Goal: Feedback & Contribution: Contribute content

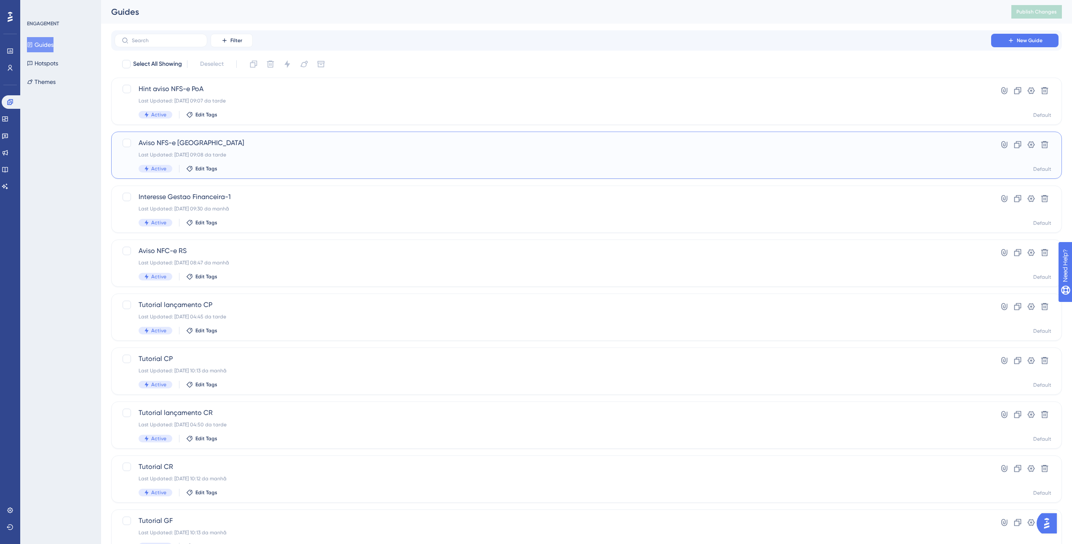
click at [270, 161] on div "Aviso NFS-e [GEOGRAPHIC_DATA] Last Updated: [DATE] 09:08 da tarde Active Edit T…" at bounding box center [553, 155] width 829 height 35
click at [287, 97] on div "Hint aviso NFS-e PoA Last Updated: [DATE] 09:07 da tarde Active Edit Tags" at bounding box center [553, 101] width 829 height 35
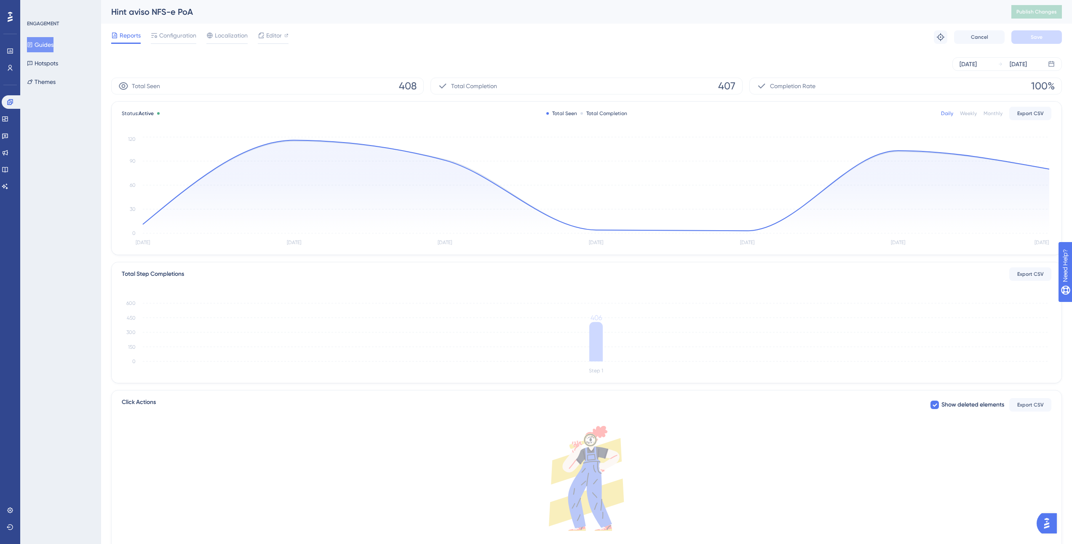
click at [49, 47] on button "Guides" at bounding box center [40, 44] width 27 height 15
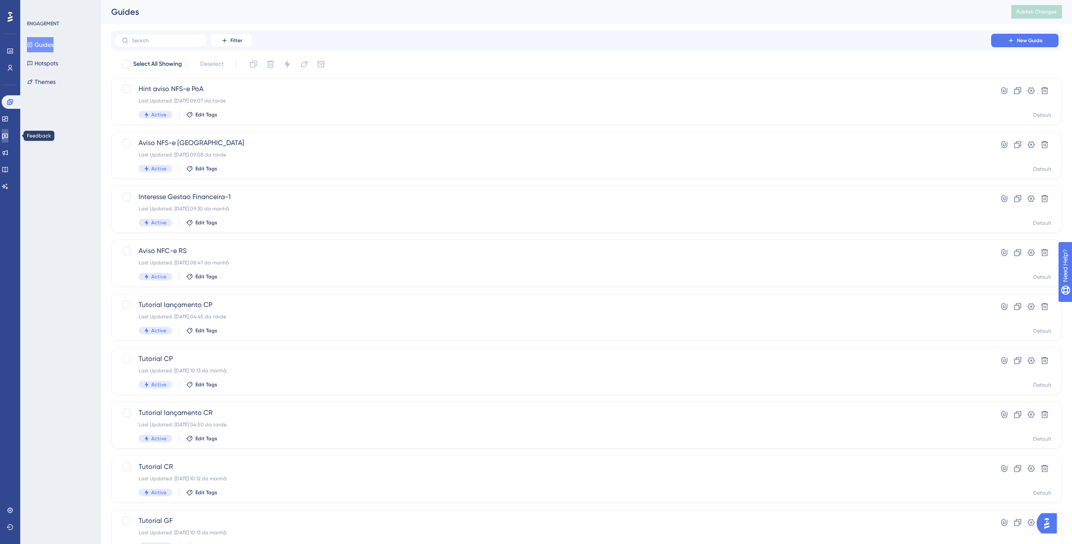
click at [8, 135] on icon at bounding box center [5, 136] width 6 height 5
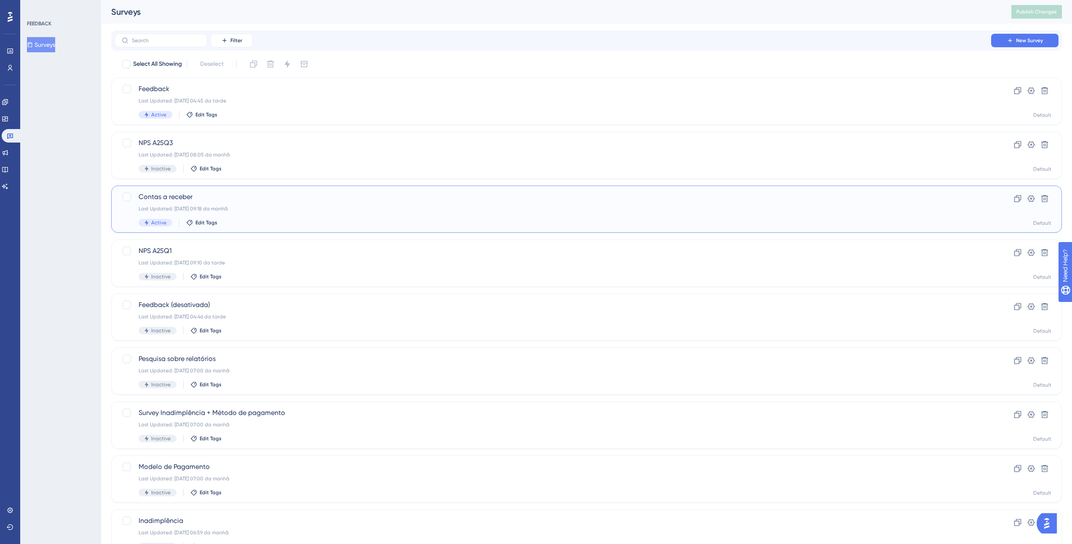
click at [238, 199] on span "Contas a receber" at bounding box center [553, 197] width 829 height 10
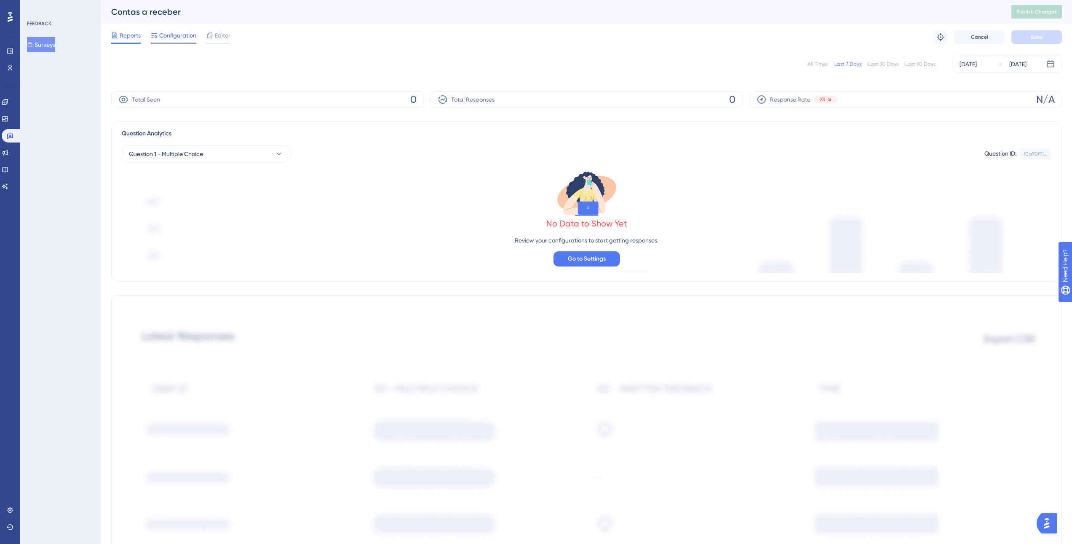
click at [171, 34] on span "Configuration" at bounding box center [177, 35] width 37 height 10
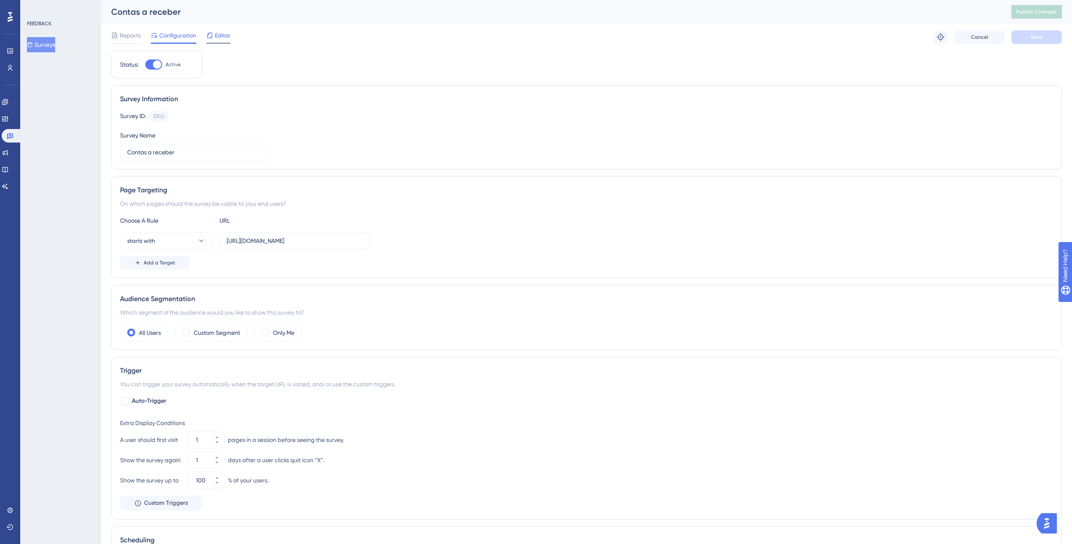
click at [227, 34] on span "Editor" at bounding box center [223, 35] width 16 height 10
click at [37, 48] on button "Surveys" at bounding box center [41, 44] width 28 height 15
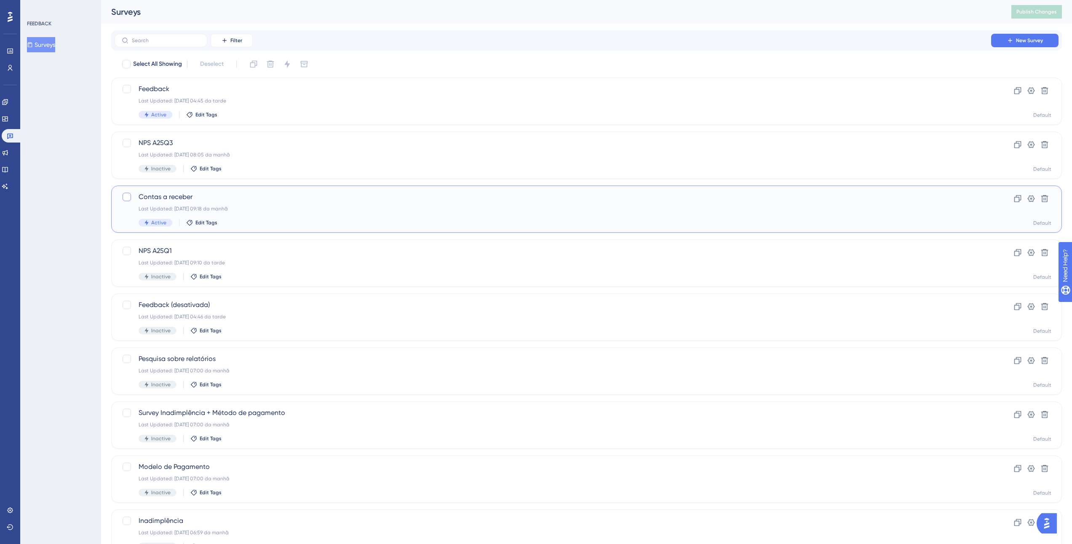
click at [125, 194] on div at bounding box center [127, 197] width 8 height 8
checkbox input "true"
click at [290, 63] on icon at bounding box center [287, 64] width 8 height 8
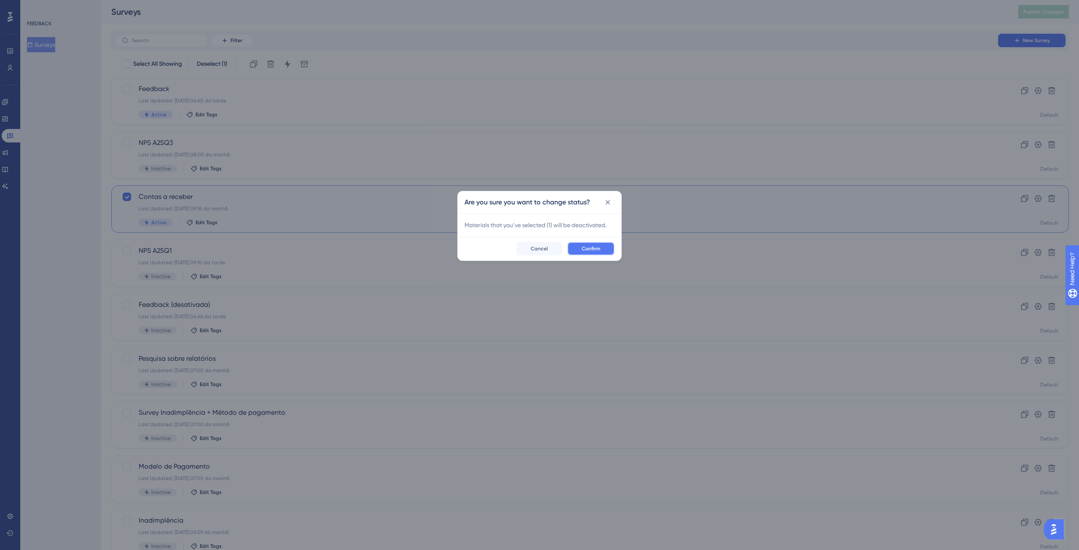
click at [584, 249] on span "Confirm" at bounding box center [590, 248] width 19 height 7
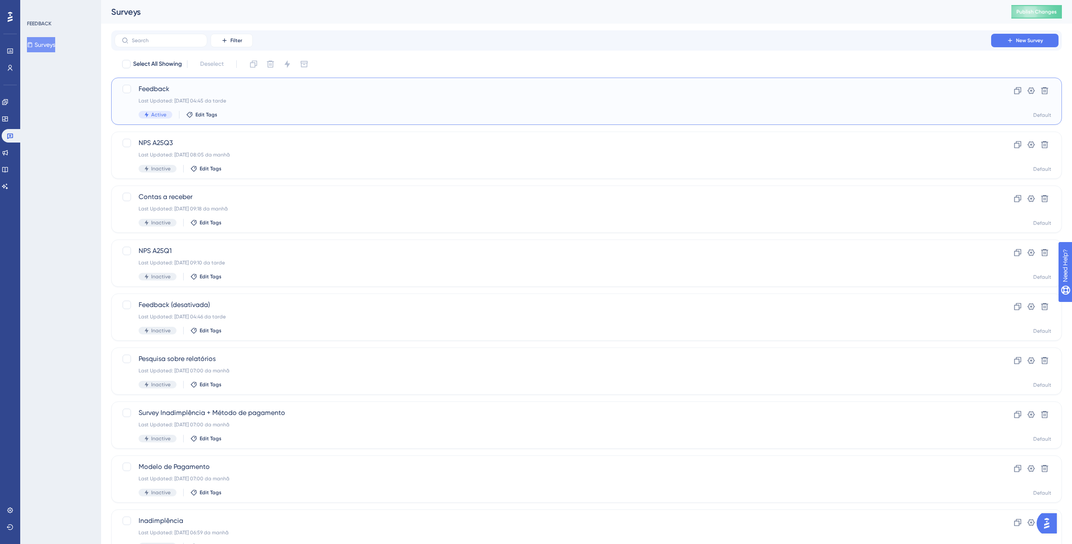
click at [254, 91] on span "Feedback" at bounding box center [553, 89] width 829 height 10
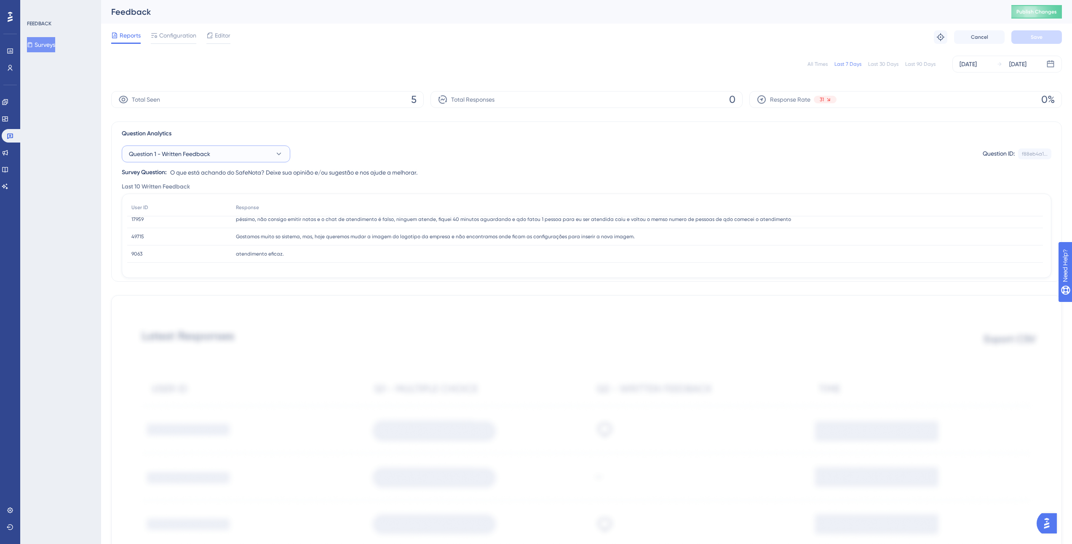
click at [270, 156] on button "Question 1 - Written Feedback" at bounding box center [206, 153] width 169 height 17
click at [362, 141] on div "Question 1 - Written Feedback Question 1 - Written Feedback Question 1 - Writte…" at bounding box center [587, 158] width 930 height 39
click at [442, 230] on div "Gostamos muito so sistema, mas, hoje queremos mudar a imagem do logotipo da emp…" at bounding box center [637, 236] width 811 height 17
click at [970, 67] on div "[DATE]" at bounding box center [968, 64] width 17 height 10
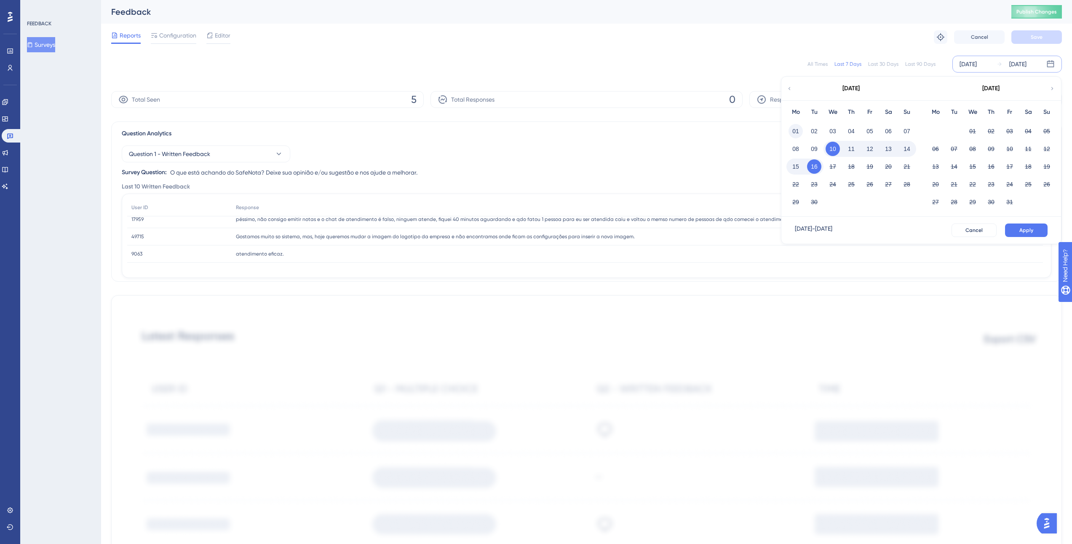
click at [798, 131] on button "01" at bounding box center [796, 131] width 14 height 14
click at [1015, 230] on button "Apply" at bounding box center [1026, 229] width 43 height 13
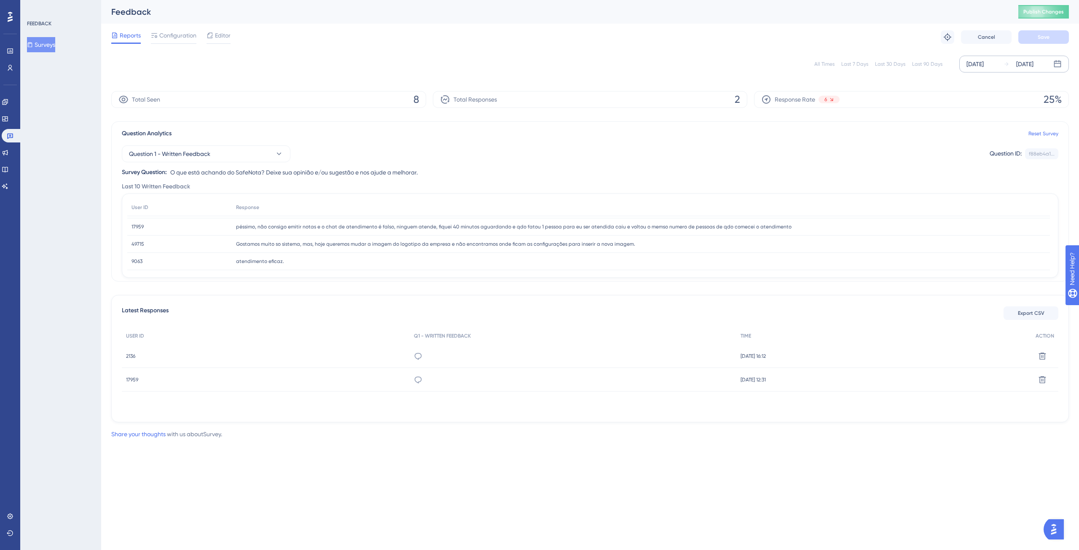
scroll to position [22, 0]
click at [399, 390] on div "17959 17959" at bounding box center [266, 380] width 288 height 24
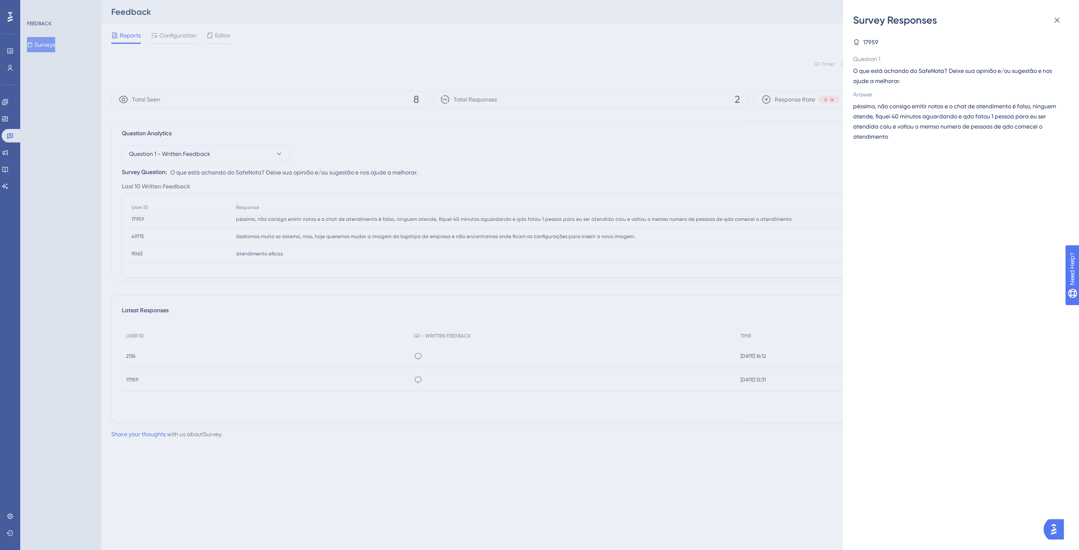
click at [651, 280] on div "Survey Responses 17959 Question 1 O que está achando do SafeNota? Deixe sua opi…" at bounding box center [539, 275] width 1079 height 550
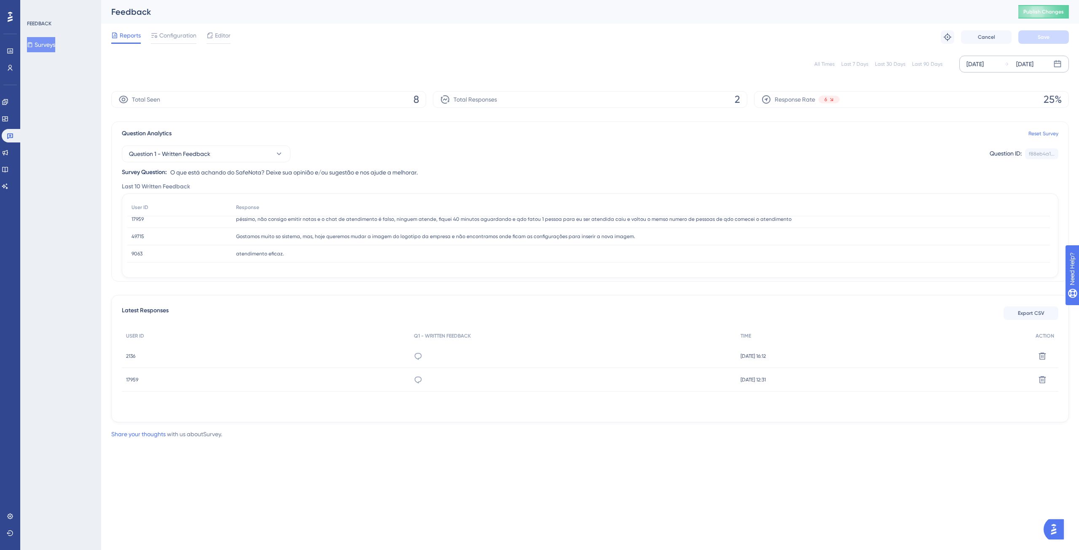
click at [55, 46] on button "Surveys" at bounding box center [41, 44] width 28 height 15
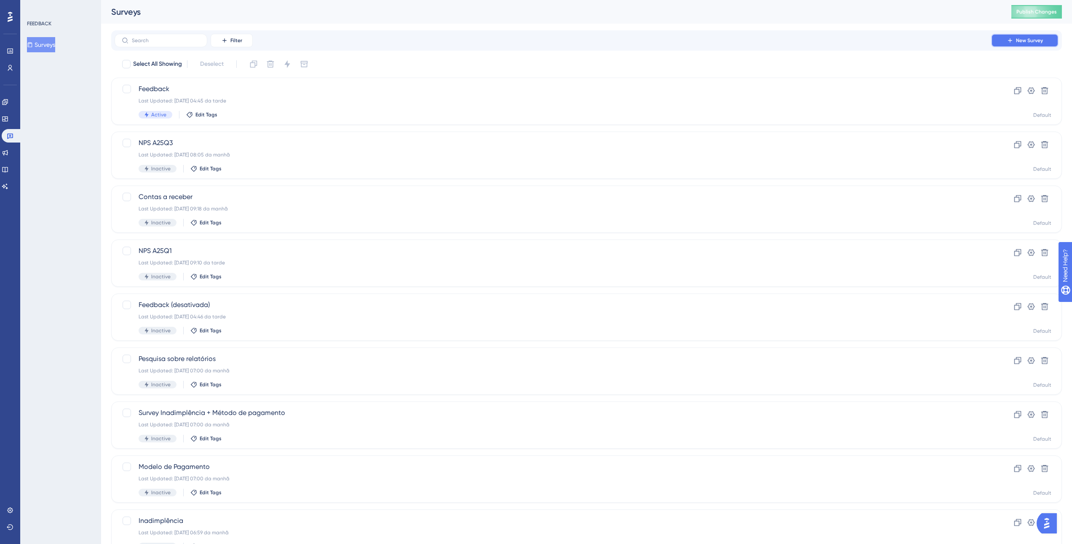
click at [1032, 42] on span "New Survey" at bounding box center [1029, 40] width 27 height 7
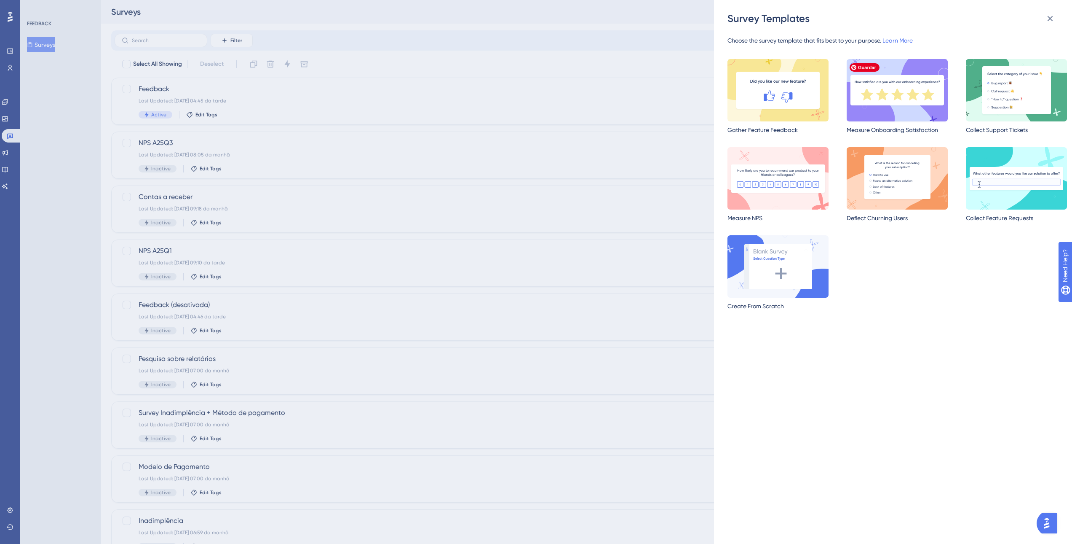
click at [894, 104] on img at bounding box center [897, 90] width 101 height 62
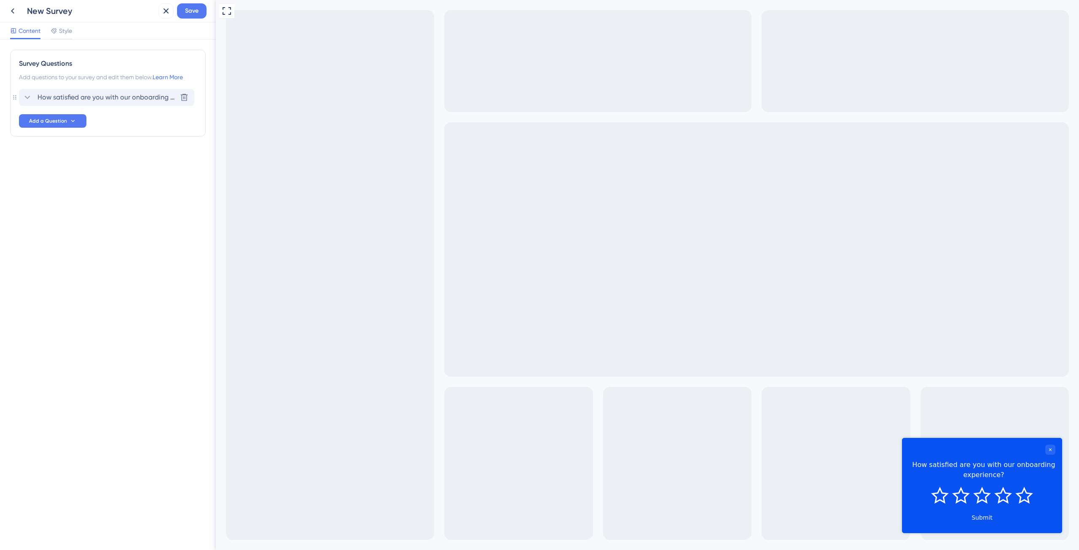
click at [99, 99] on span "How satisfied are you with our onboarding experience?" at bounding box center [106, 97] width 139 height 10
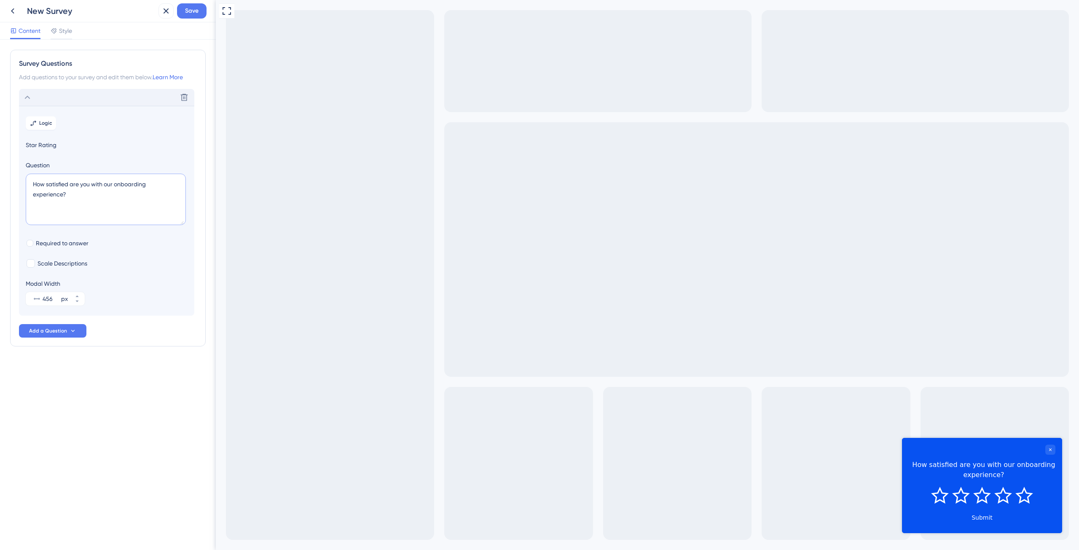
drag, startPoint x: 134, startPoint y: 197, endPoint x: 23, endPoint y: 182, distance: 112.2
click at [23, 182] on section "Logic Star Rating Question How satisfied are you with our onboarding experience…" at bounding box center [106, 211] width 175 height 210
click at [74, 182] on textarea "Quão satisfeito você está com a nova ferramenta de Gestão Financeira?" at bounding box center [106, 199] width 160 height 51
type textarea "Quão satisfeito(a) você está com a nova ferramenta de Gestão Financeira?"
click at [68, 331] on button "Add a Question" at bounding box center [52, 330] width 67 height 13
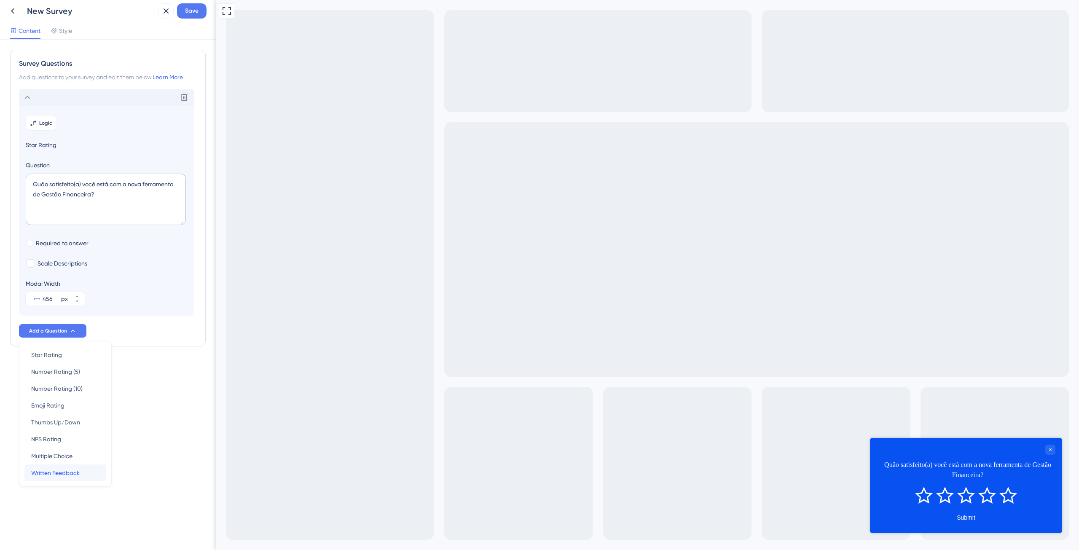
click at [86, 471] on div "Written Feedback Written Feedback" at bounding box center [65, 472] width 68 height 17
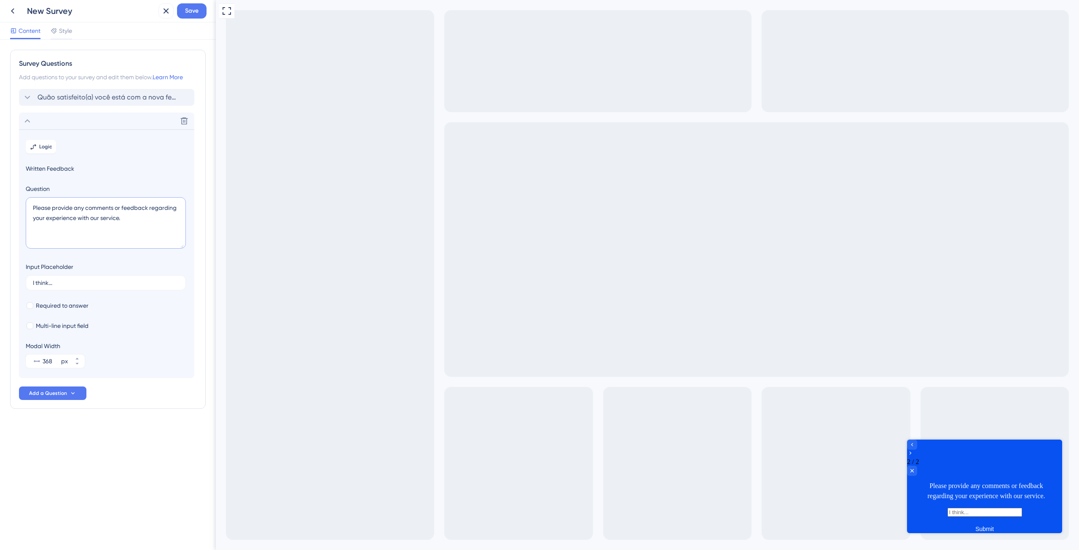
drag, startPoint x: 122, startPoint y: 216, endPoint x: 19, endPoint y: 190, distance: 106.4
click at [19, 190] on div "Survey Questions Add questions to your survey and edit them below. Learn More Q…" at bounding box center [108, 229] width 196 height 359
type textarea "Gostaria de dizer algo sobre essa ferramenta?"
drag, startPoint x: 69, startPoint y: 279, endPoint x: -3, endPoint y: 284, distance: 71.4
click at [0, 0] on html "New Survey Save Content Style Survey Questions Add questions to your survey and…" at bounding box center [539, 0] width 1079 height 0
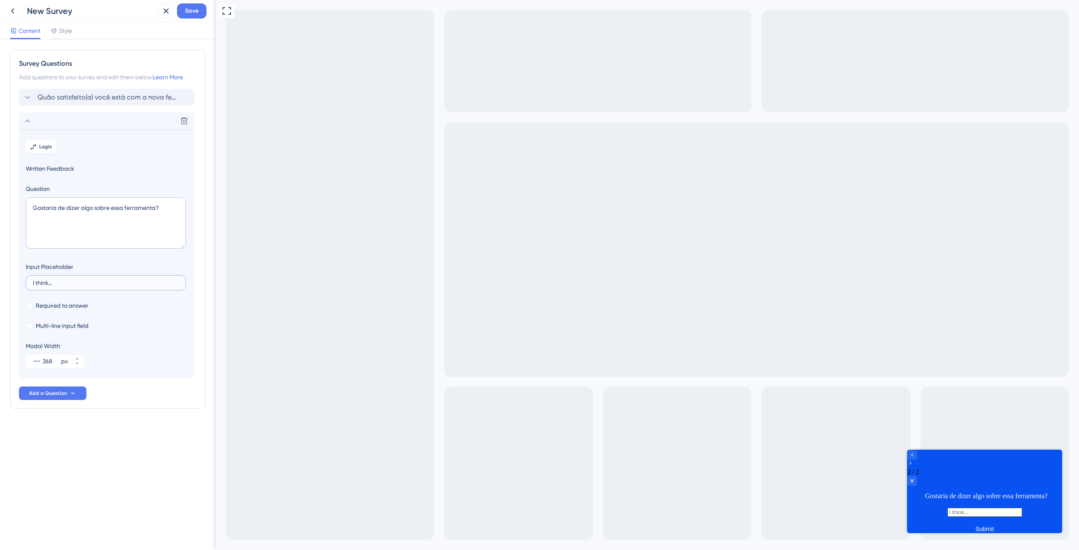
click at [44, 284] on input "I think..." at bounding box center [106, 283] width 146 height 6
drag, startPoint x: 44, startPoint y: 284, endPoint x: 32, endPoint y: 283, distance: 11.4
click at [32, 283] on label "I think..." at bounding box center [106, 282] width 160 height 15
click at [33, 283] on input "I think..." at bounding box center [106, 283] width 146 height 6
type input "Acredito que..."
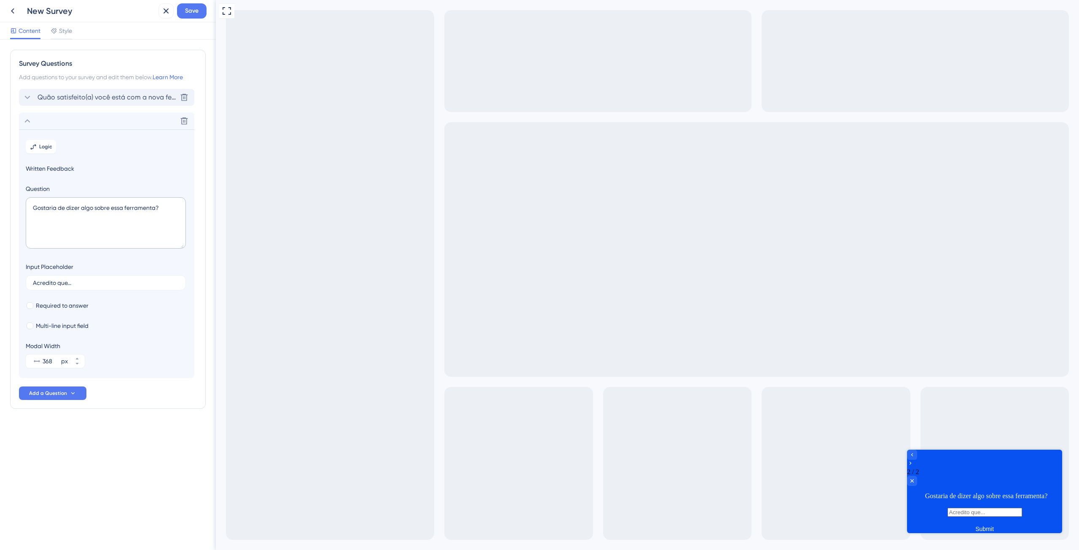
click at [104, 98] on span "Quão satisfeito(a) você está com a nova ferramenta de Gestão Financeira?" at bounding box center [106, 97] width 139 height 10
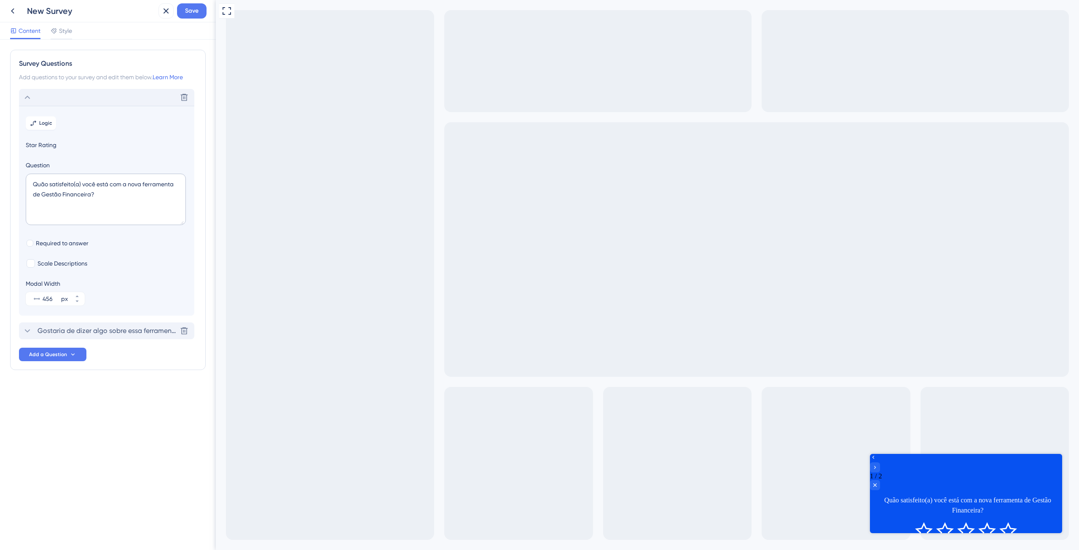
click at [51, 332] on span "Gostaria de dizer algo sobre essa ferramenta?" at bounding box center [106, 331] width 139 height 10
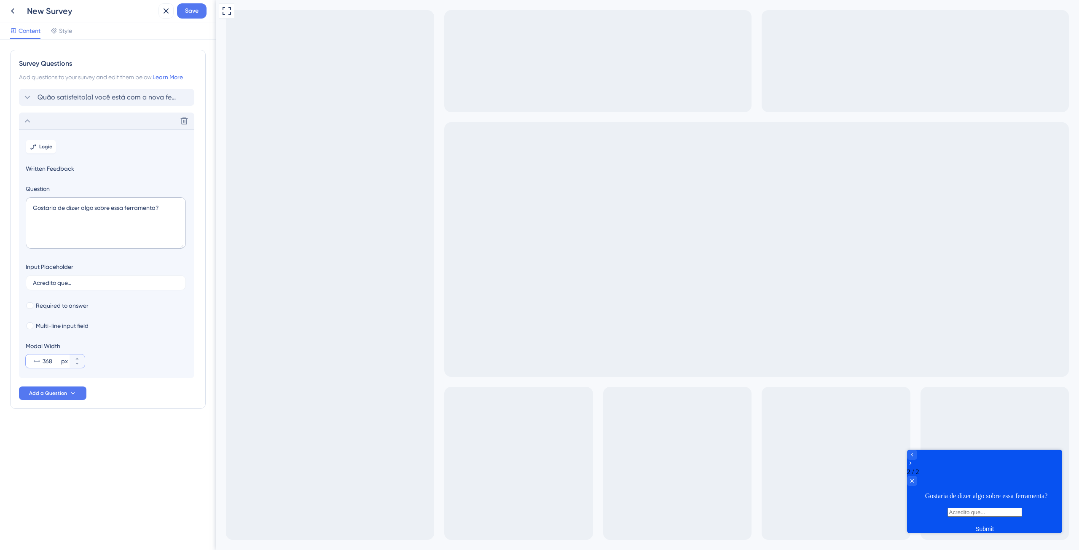
click at [46, 360] on input "368" at bounding box center [51, 361] width 17 height 10
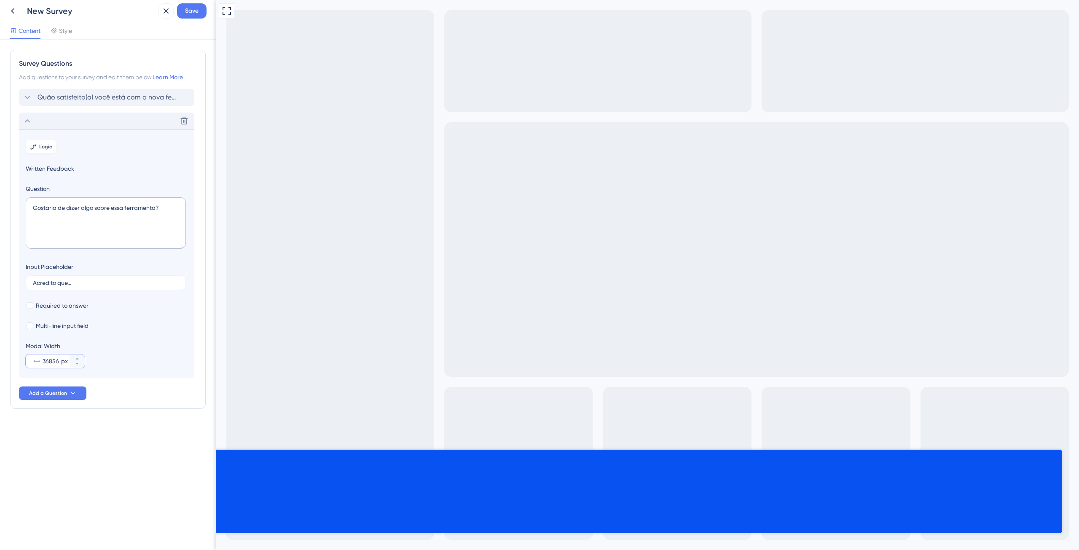
click at [54, 361] on input "36856" at bounding box center [51, 361] width 17 height 10
click at [57, 360] on input "36856" at bounding box center [51, 361] width 17 height 10
drag, startPoint x: 57, startPoint y: 360, endPoint x: 52, endPoint y: 360, distance: 5.1
click at [52, 360] on input "36856" at bounding box center [51, 361] width 17 height 10
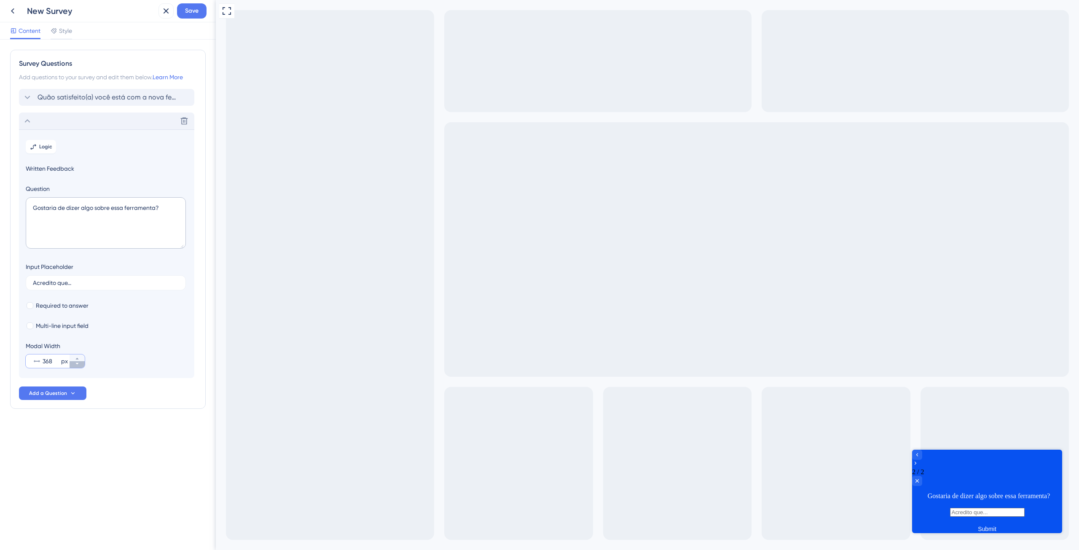
click at [82, 361] on button "368 px" at bounding box center [77, 364] width 15 height 7
click at [81, 357] on button "432 px" at bounding box center [77, 357] width 15 height 7
click at [81, 357] on button "433 px" at bounding box center [77, 357] width 15 height 7
click at [81, 357] on button "434 px" at bounding box center [77, 357] width 15 height 7
click at [81, 357] on button "435 px" at bounding box center [77, 357] width 15 height 7
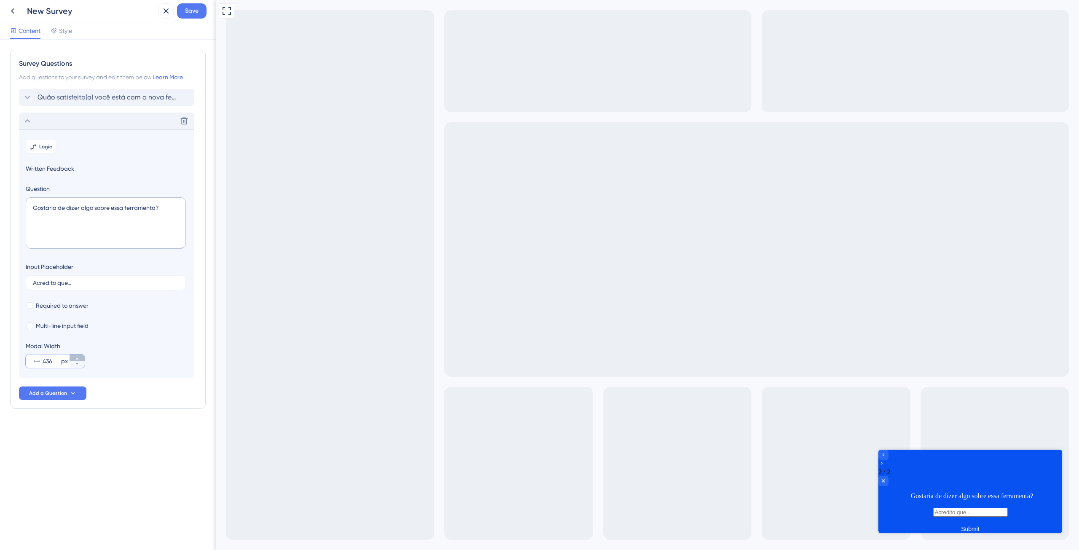
click at [81, 357] on button "436 px" at bounding box center [77, 357] width 15 height 7
click at [81, 357] on button "437 px" at bounding box center [77, 357] width 15 height 7
click at [81, 357] on button "438 px" at bounding box center [77, 357] width 15 height 7
click at [81, 357] on button "439 px" at bounding box center [77, 357] width 15 height 7
click at [81, 357] on button "440 px" at bounding box center [77, 357] width 15 height 7
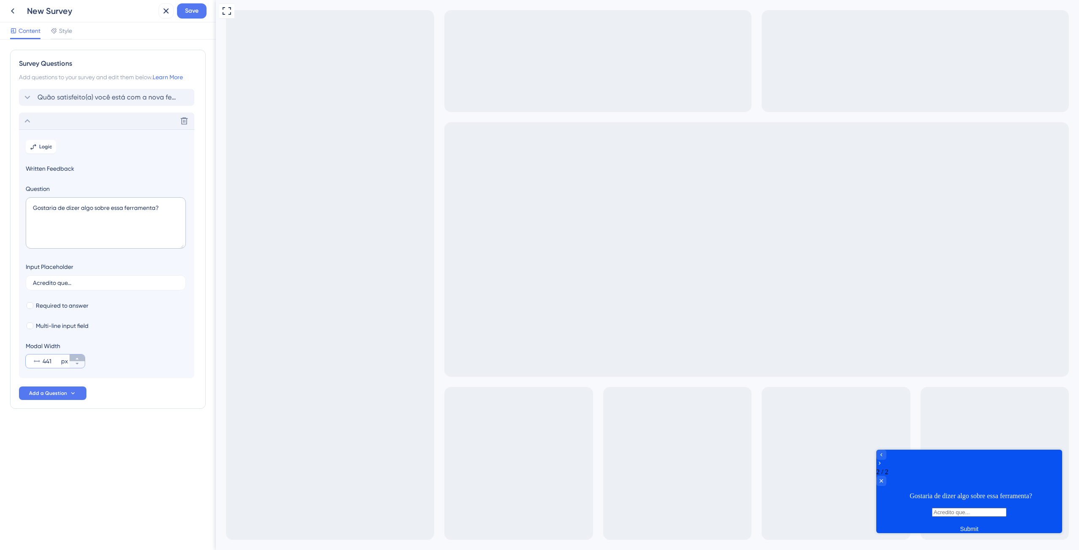
click at [81, 357] on button "441 px" at bounding box center [77, 357] width 15 height 7
click at [81, 357] on button "442 px" at bounding box center [77, 357] width 15 height 7
click at [81, 357] on button "450 px" at bounding box center [77, 357] width 15 height 7
click at [81, 357] on button "451 px" at bounding box center [77, 357] width 15 height 7
click at [81, 357] on button "452 px" at bounding box center [77, 357] width 15 height 7
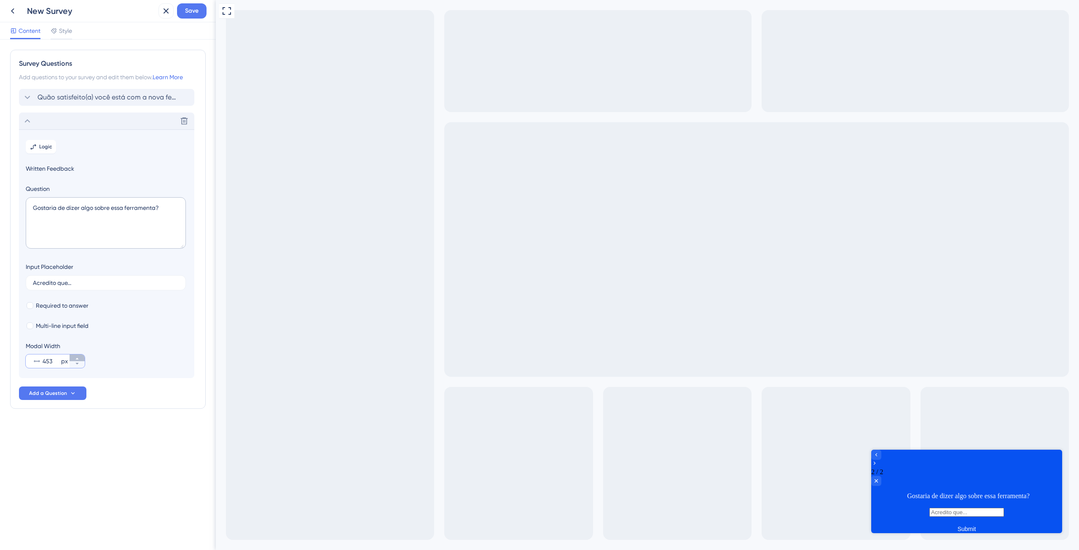
click at [81, 357] on button "453 px" at bounding box center [77, 357] width 15 height 7
click at [81, 357] on button "454 px" at bounding box center [77, 357] width 15 height 7
click at [81, 357] on button "455 px" at bounding box center [77, 357] width 15 height 7
type input "456"
click at [181, 425] on div "Survey Questions Add questions to your survey and edit them below. Learn More Q…" at bounding box center [108, 246] width 196 height 393
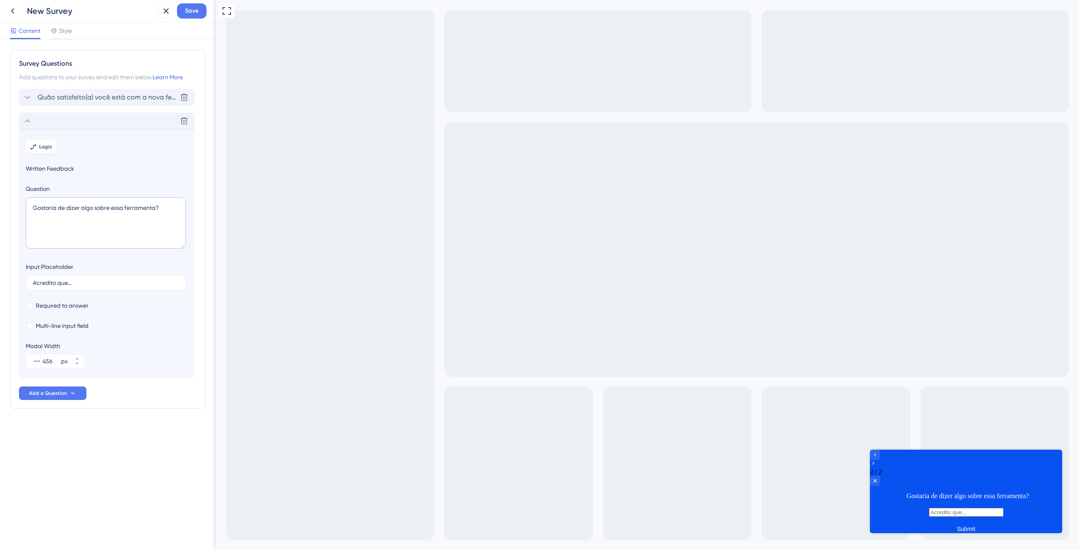
click at [48, 99] on span "Quão satisfeito(a) você está com a nova ferramenta de Gestão Financeira?" at bounding box center [106, 97] width 139 height 10
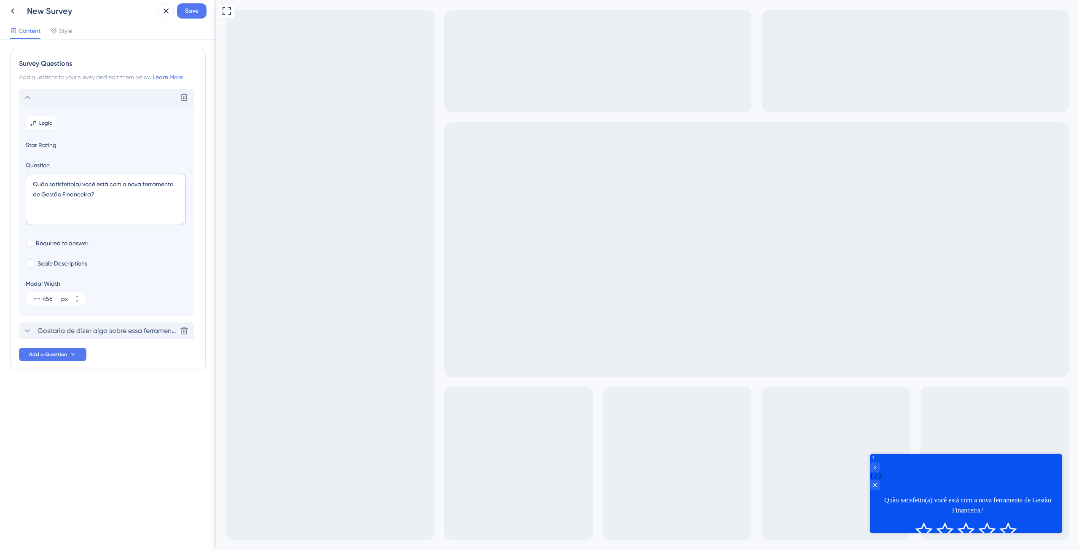
click at [114, 332] on span "Gostaria de dizer algo sobre essa ferramenta?" at bounding box center [106, 331] width 139 height 10
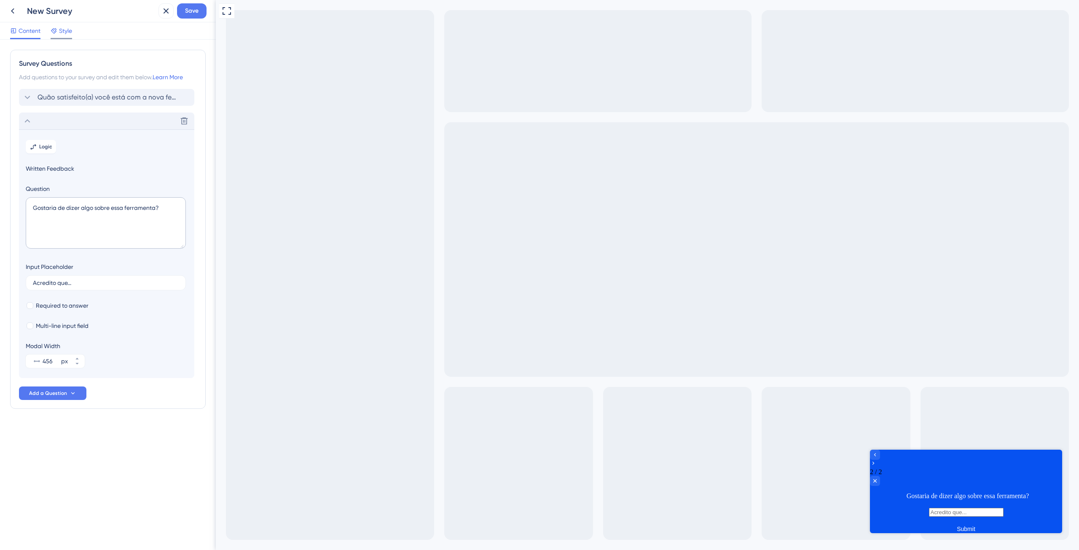
click at [60, 34] on span "Style" at bounding box center [65, 31] width 13 height 10
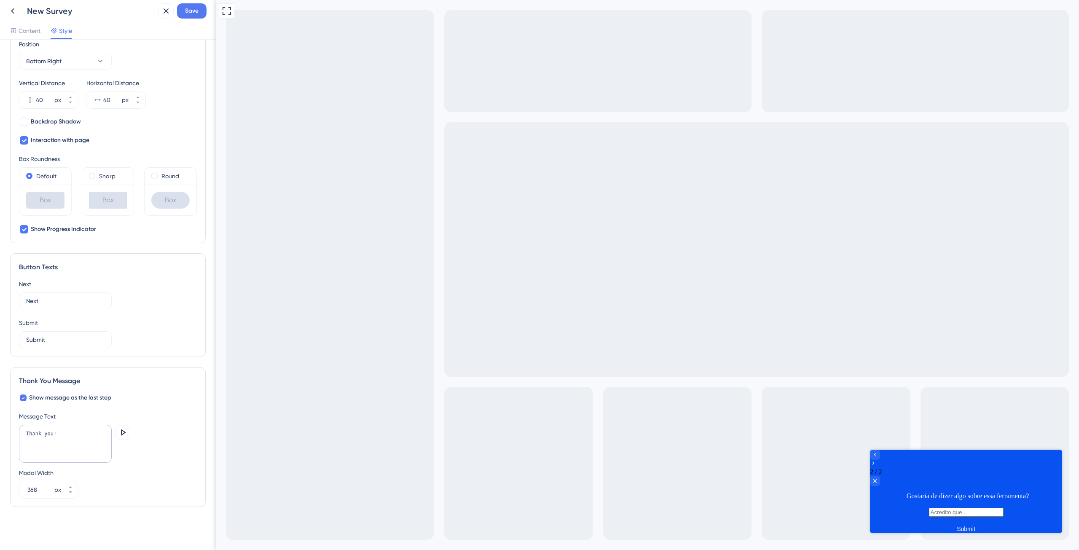
scroll to position [294, 0]
drag, startPoint x: 88, startPoint y: 438, endPoint x: 7, endPoint y: 434, distance: 81.0
click at [7, 433] on div "Color & Typography Background #0752F1 Text #FFFFFF Answers #FFFFFF Background S…" at bounding box center [108, 295] width 216 height 510
type textarea "Obrigado por responder!"
drag, startPoint x: 32, startPoint y: 298, endPoint x: 11, endPoint y: 298, distance: 20.2
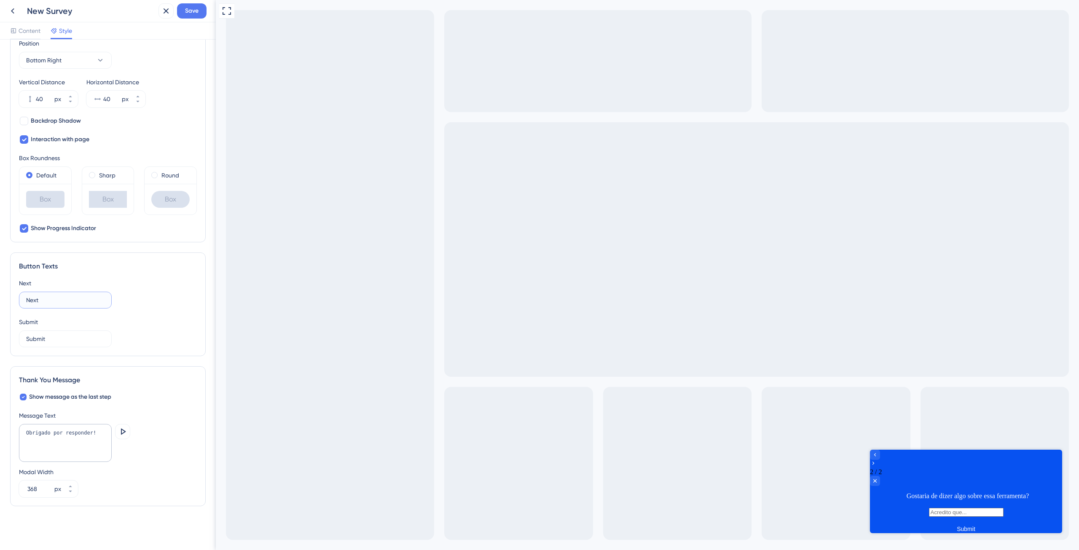
click at [11, 298] on div "Button Texts Next Next Submit Submit" at bounding box center [108, 304] width 196 height 104
type input "Próximo"
drag, startPoint x: 22, startPoint y: 343, endPoint x: 2, endPoint y: 345, distance: 20.3
click at [5, 344] on div "Color & Typography Background #0752F1 Text #FFFFFF Answers #FFFFFF Background S…" at bounding box center [108, 295] width 216 height 510
type input "Enviar"
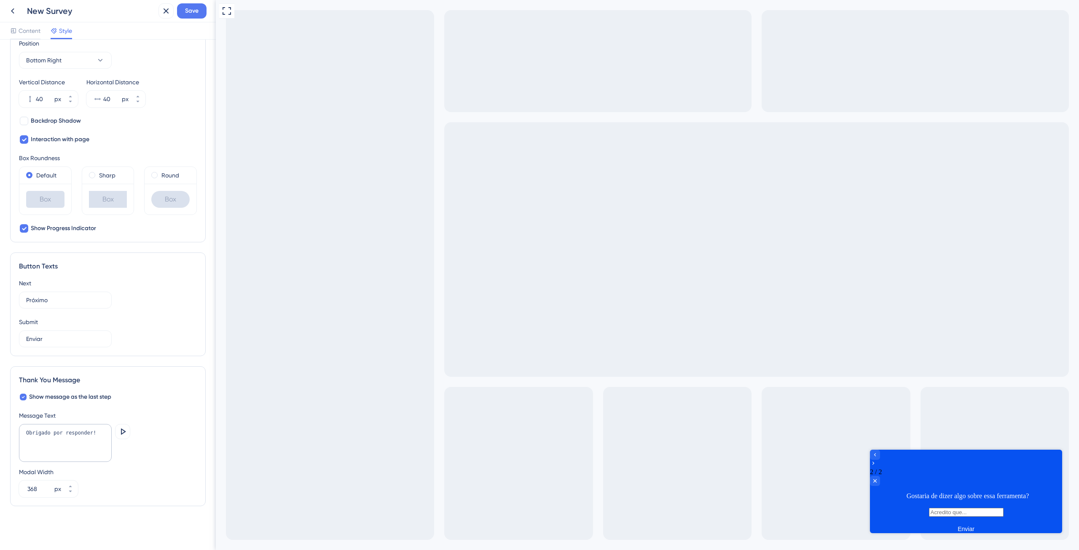
click at [169, 348] on div "Button Texts Next Próximo Submit Enviar" at bounding box center [108, 304] width 196 height 104
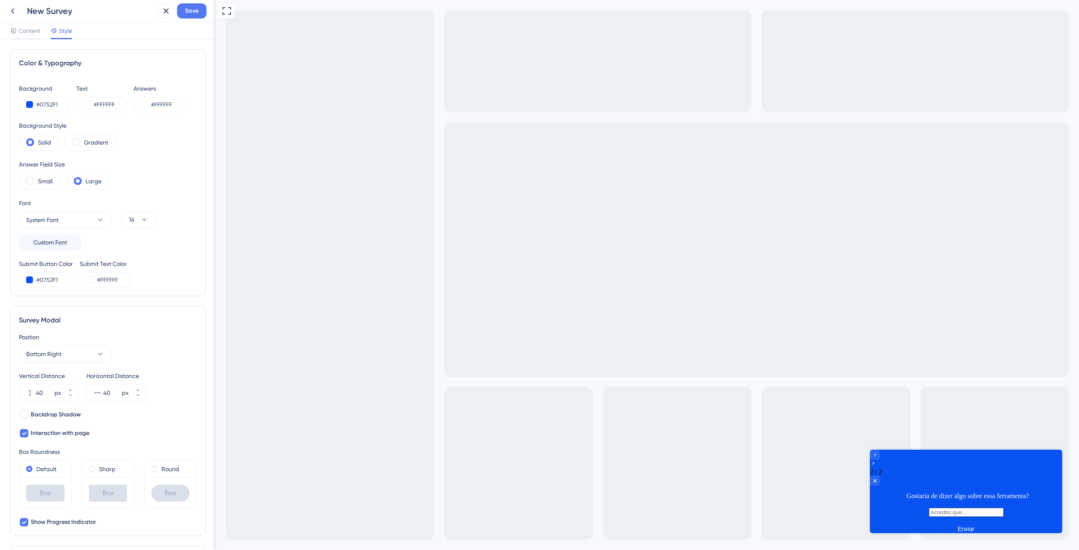
scroll to position [0, 0]
click at [35, 36] on div "Content" at bounding box center [25, 32] width 30 height 13
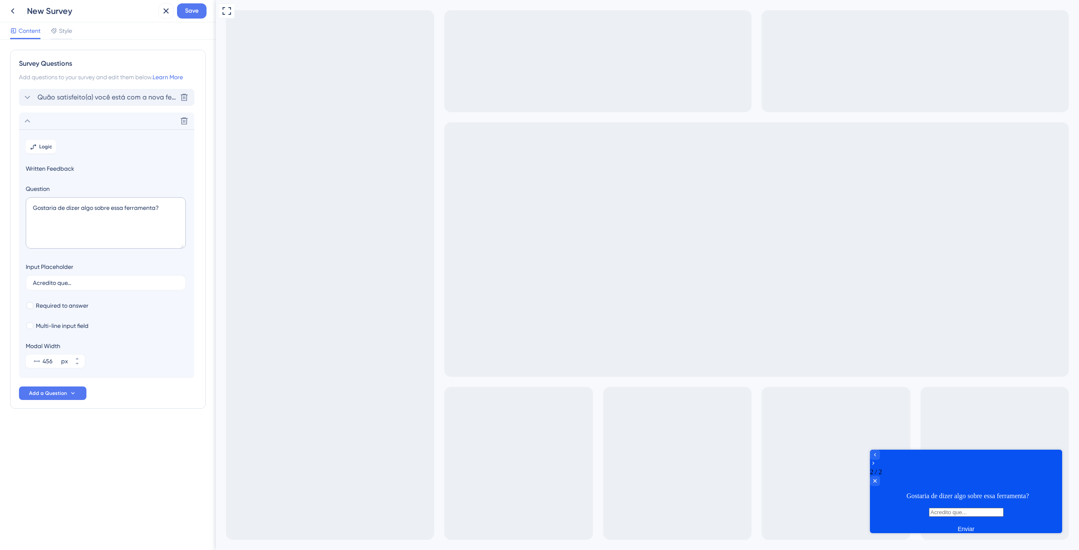
click at [74, 96] on span "Quão satisfeito(a) você está com a nova ferramenta de Gestão Financeira?" at bounding box center [106, 97] width 139 height 10
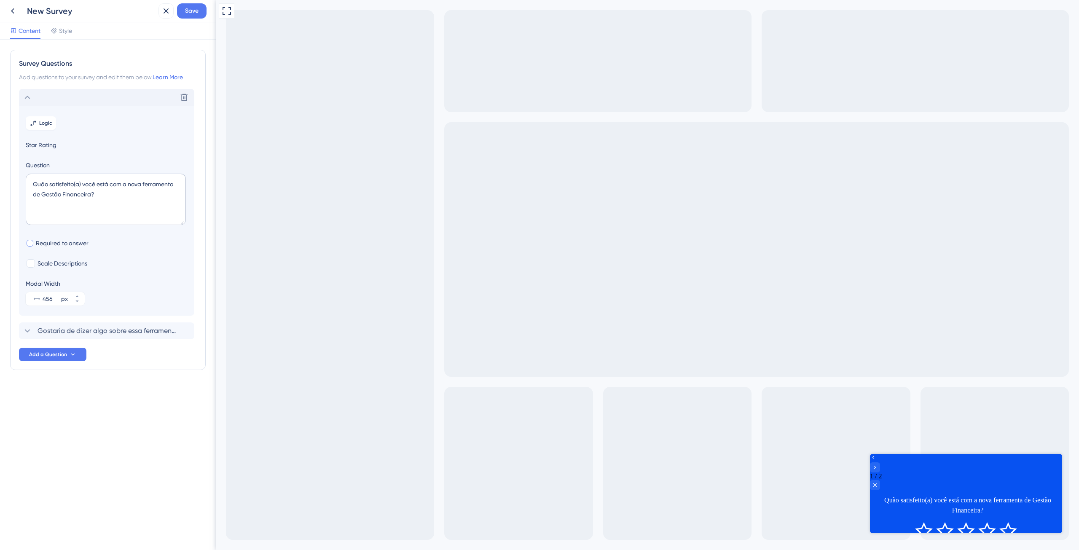
click at [32, 246] on div at bounding box center [30, 243] width 7 height 7
checkbox input "true"
click at [128, 327] on span "Gostaria de dizer algo sobre essa ferramenta?" at bounding box center [106, 331] width 139 height 10
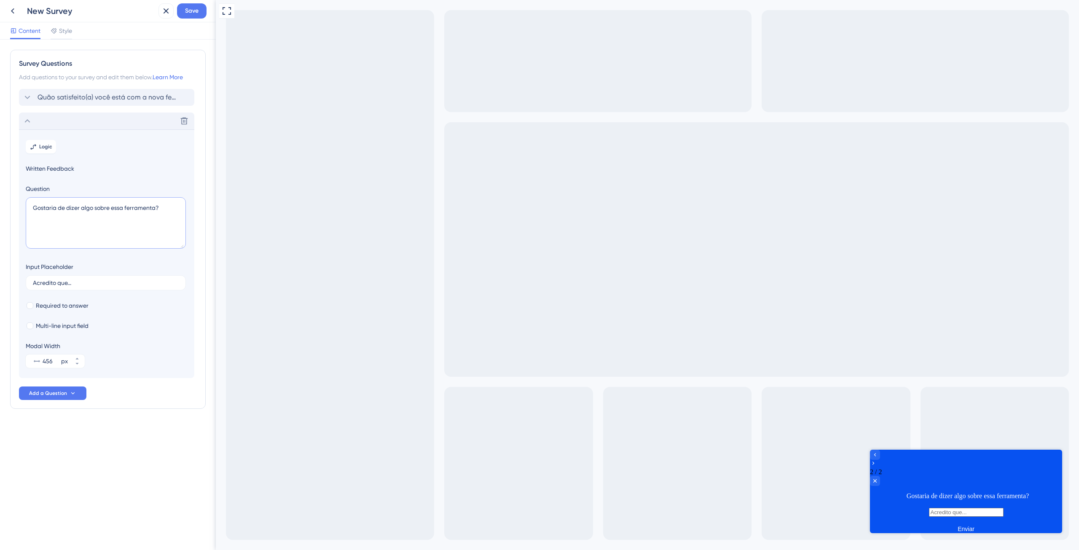
click at [70, 209] on textarea "Gostaria de dizer algo sobre essa ferramenta?" at bounding box center [106, 222] width 160 height 51
drag, startPoint x: 70, startPoint y: 209, endPoint x: 150, endPoint y: 204, distance: 81.0
click at [150, 204] on textarea "Gostaria de dizer algo sobre essa ferramenta?" at bounding box center [106, 222] width 160 height 51
drag, startPoint x: 36, startPoint y: 208, endPoint x: 30, endPoint y: 207, distance: 5.9
click at [30, 207] on textarea "Gostaria de dar mais detalhes sobre sua avaliação?" at bounding box center [106, 222] width 160 height 51
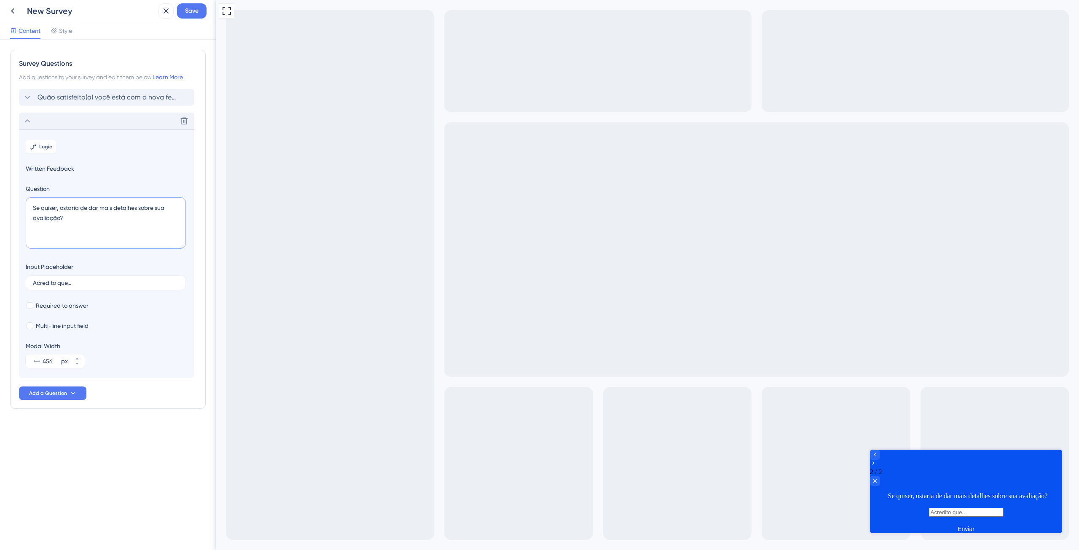
click at [72, 205] on textarea "Se quiser, ostaria de dar mais detalhes sobre sua avaliação?" at bounding box center [106, 222] width 160 height 51
drag, startPoint x: 72, startPoint y: 205, endPoint x: 81, endPoint y: 205, distance: 9.3
click at [81, 205] on textarea "Se quiser, ostaria de dar mais detalhes sobre sua avaliação?" at bounding box center [106, 222] width 160 height 51
click at [83, 206] on textarea "Se quiser, deixe dar mais detalhes sobre sua avaliação?" at bounding box center [106, 222] width 160 height 51
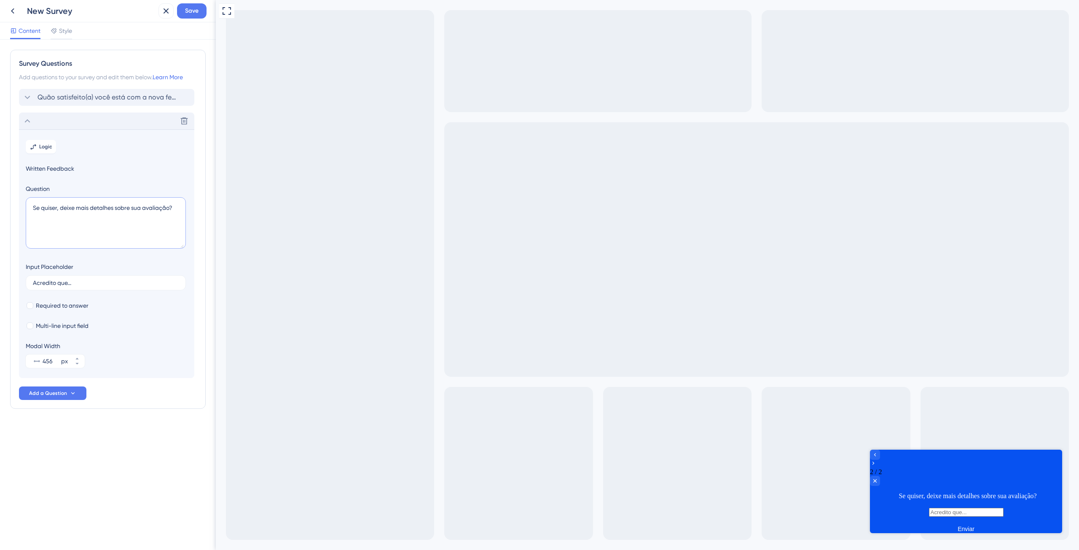
click at [174, 211] on textarea "Se quiser, deixe mais detalhes sobre sua avaliação?" at bounding box center [106, 222] width 160 height 51
type textarea "Se quiser, deixe mais detalhes sobre sua avaliação:"
click at [79, 328] on span "Multi-line input field" at bounding box center [62, 326] width 53 height 10
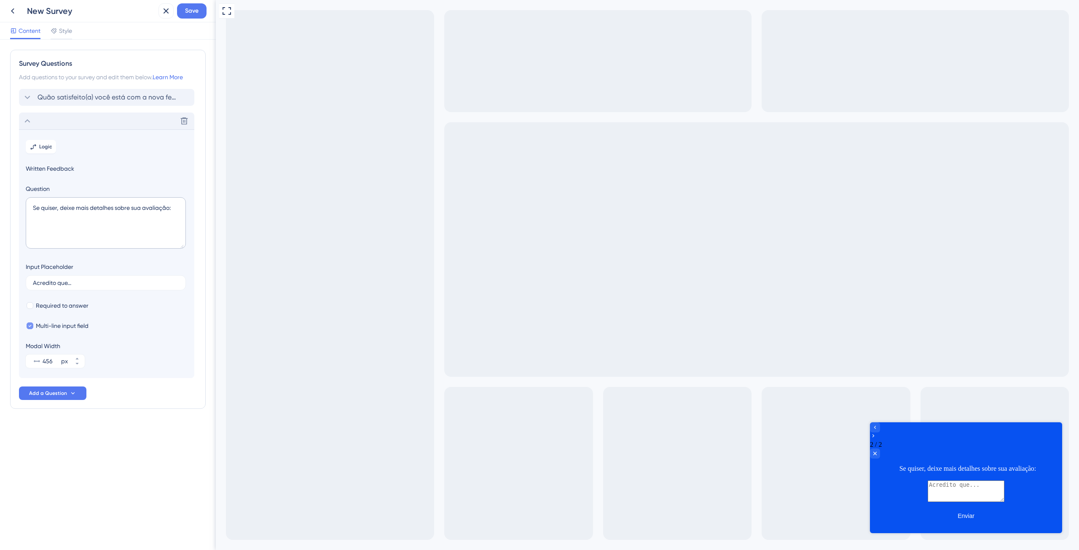
click at [79, 328] on span "Multi-line input field" at bounding box center [62, 326] width 53 height 10
checkbox input "false"
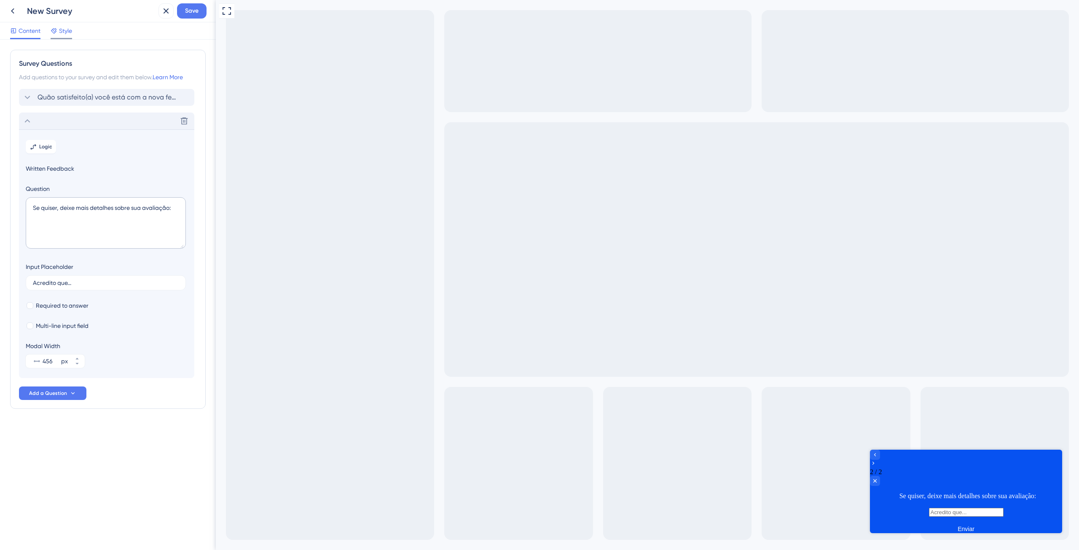
click at [70, 31] on span "Style" at bounding box center [65, 31] width 13 height 10
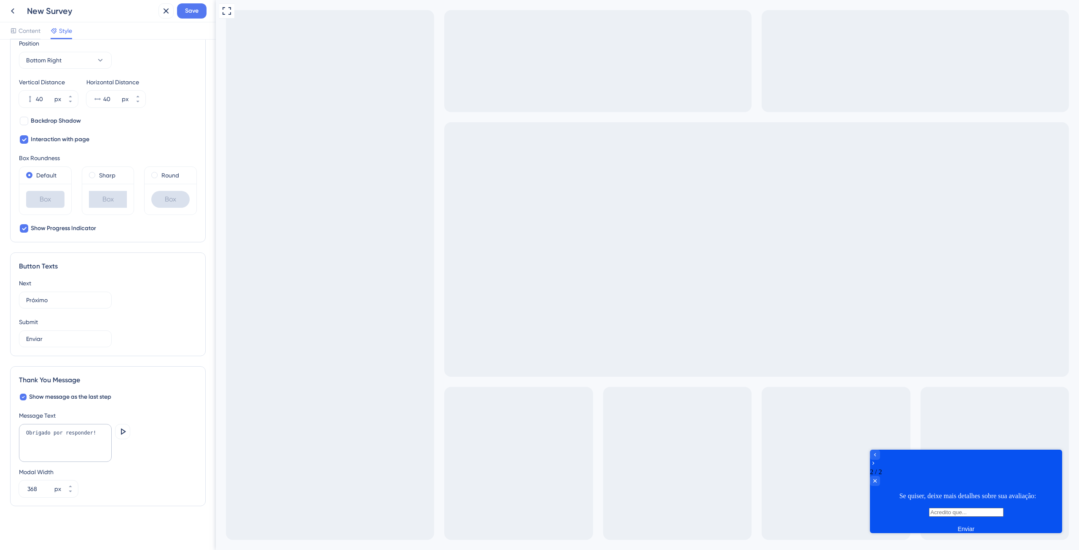
click at [65, 12] on div "New Survey" at bounding box center [91, 11] width 128 height 12
click at [70, 11] on div "New Survey" at bounding box center [91, 11] width 128 height 12
click at [195, 12] on span "Save" at bounding box center [191, 11] width 13 height 10
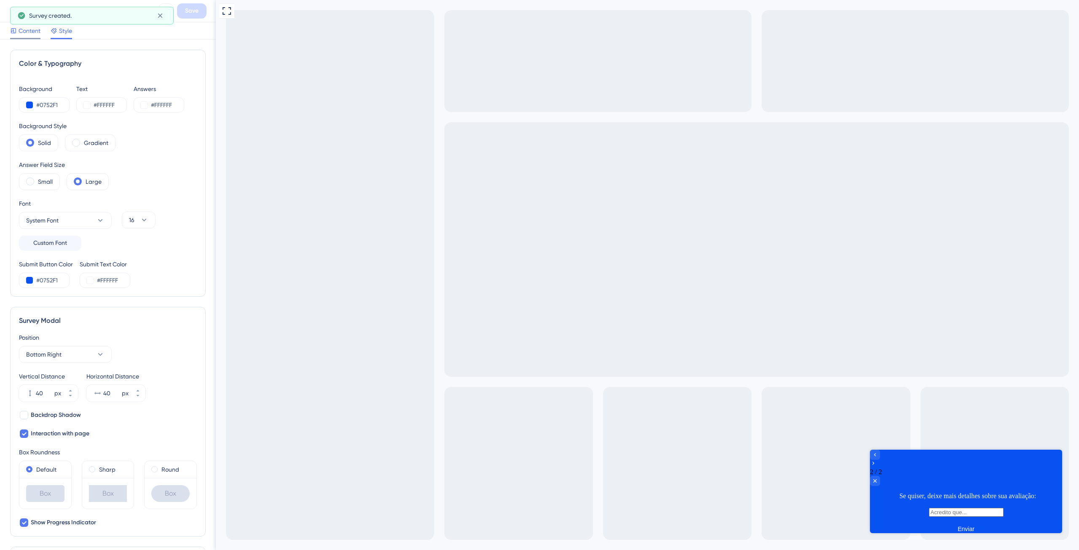
click at [39, 35] on div "Content" at bounding box center [25, 32] width 30 height 13
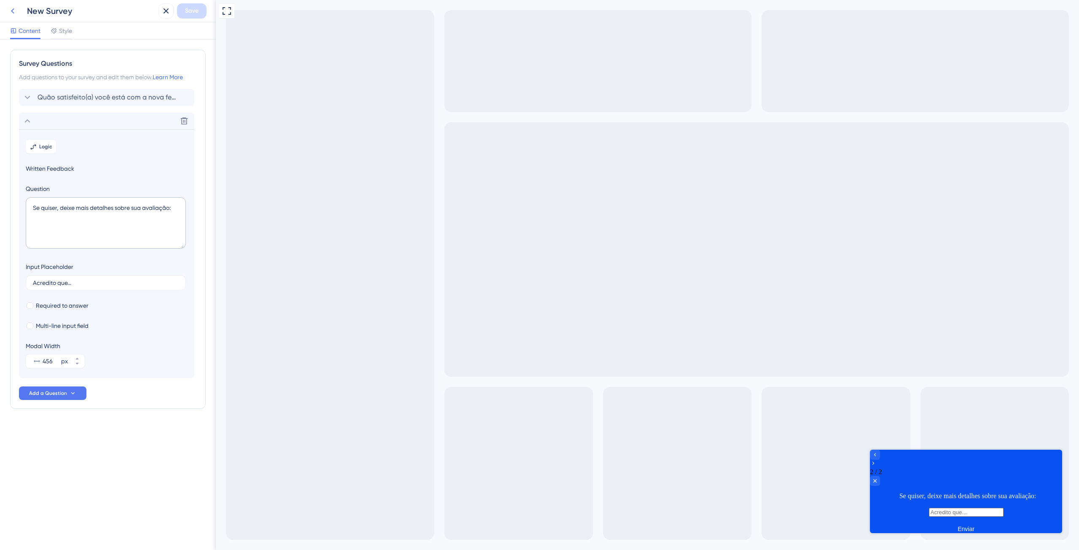
click at [15, 12] on icon at bounding box center [13, 11] width 10 height 10
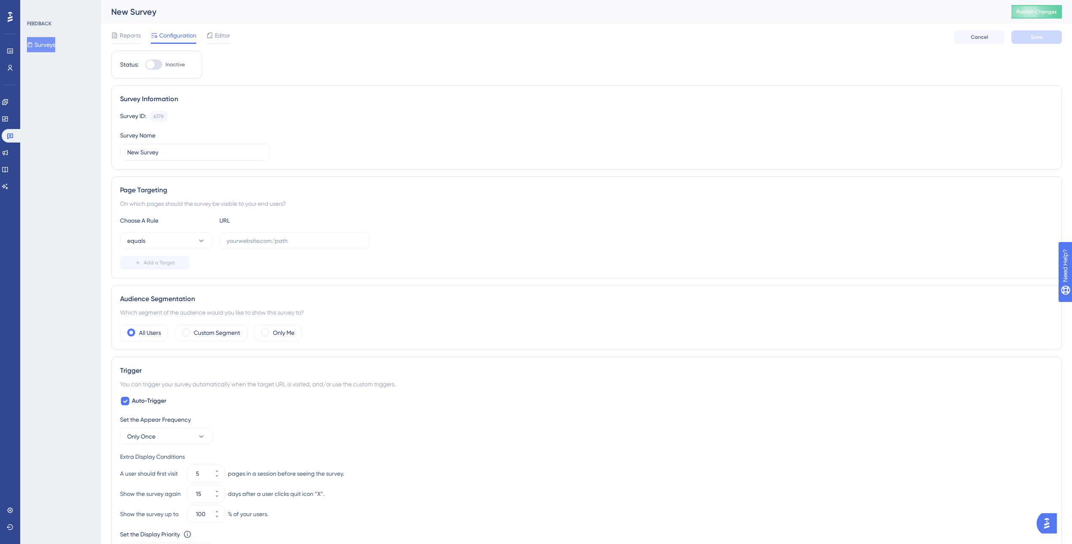
click at [139, 11] on div "New Survey" at bounding box center [550, 12] width 879 height 12
drag, startPoint x: 156, startPoint y: 147, endPoint x: 92, endPoint y: 146, distance: 64.5
click at [101, 146] on div "Performance Users Engagement Widgets Feedback Product Updates Knowledge Base AI…" at bounding box center [586, 388] width 971 height 777
click at [148, 154] on input "New Survey" at bounding box center [195, 151] width 136 height 9
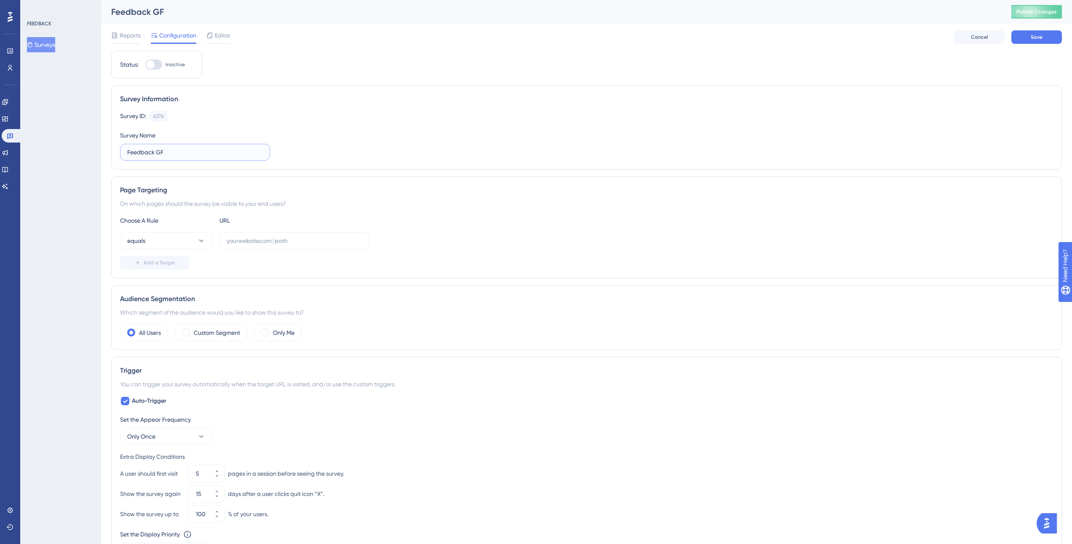
type input "Feedback GF"
click at [254, 243] on input "text" at bounding box center [295, 240] width 136 height 9
paste input "[URL][DOMAIN_NAME]"
type input "[URL][DOMAIN_NAME]"
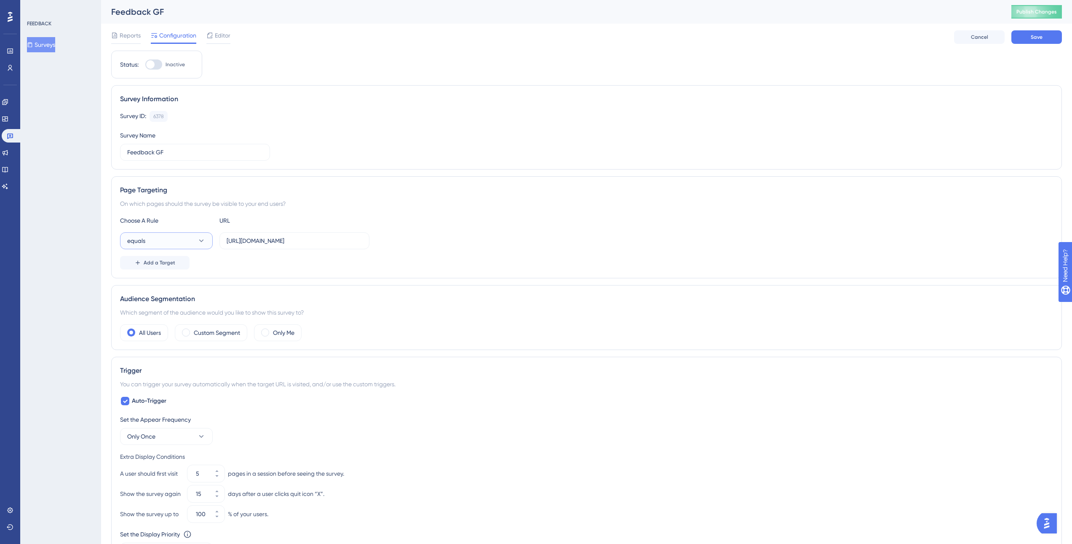
click at [205, 241] on icon at bounding box center [201, 240] width 8 height 8
click at [185, 300] on div "contains contains" at bounding box center [166, 300] width 68 height 17
drag, startPoint x: 270, startPoint y: 237, endPoint x: 380, endPoint y: 238, distance: 109.5
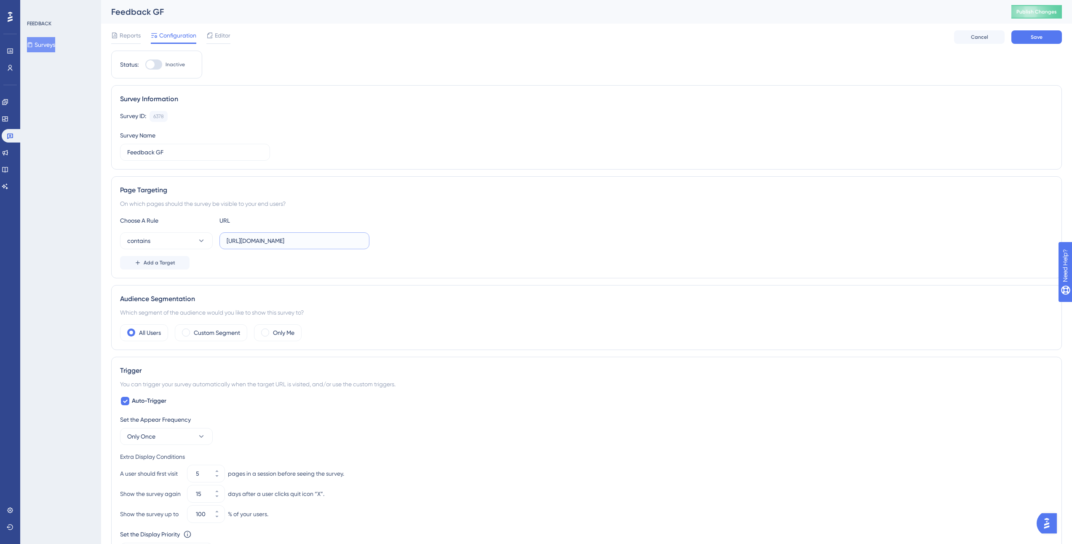
click at [380, 238] on div "contains [URL][DOMAIN_NAME]" at bounding box center [586, 240] width 933 height 17
click at [426, 265] on div "Add a Target" at bounding box center [586, 262] width 933 height 13
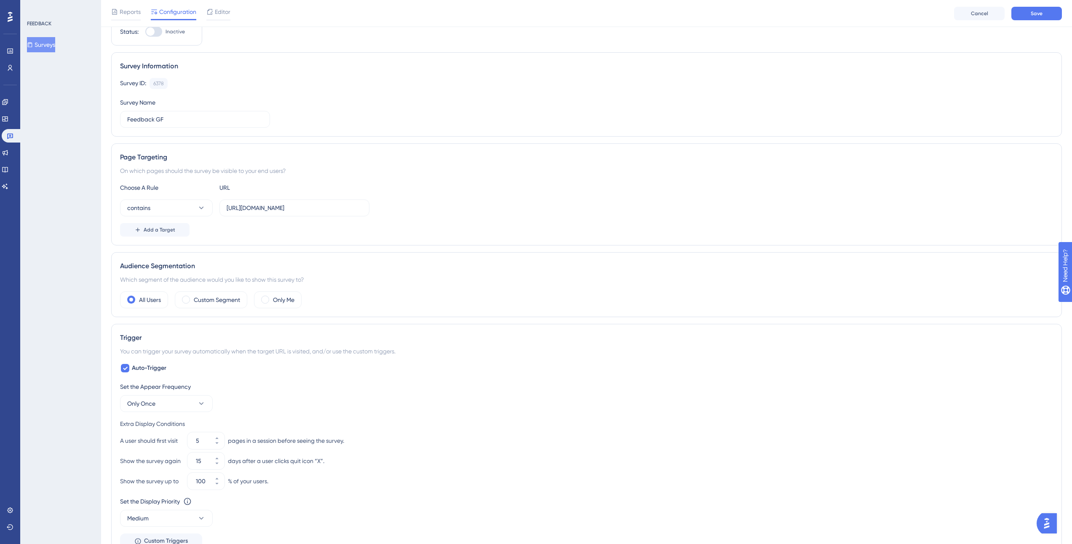
scroll to position [84, 0]
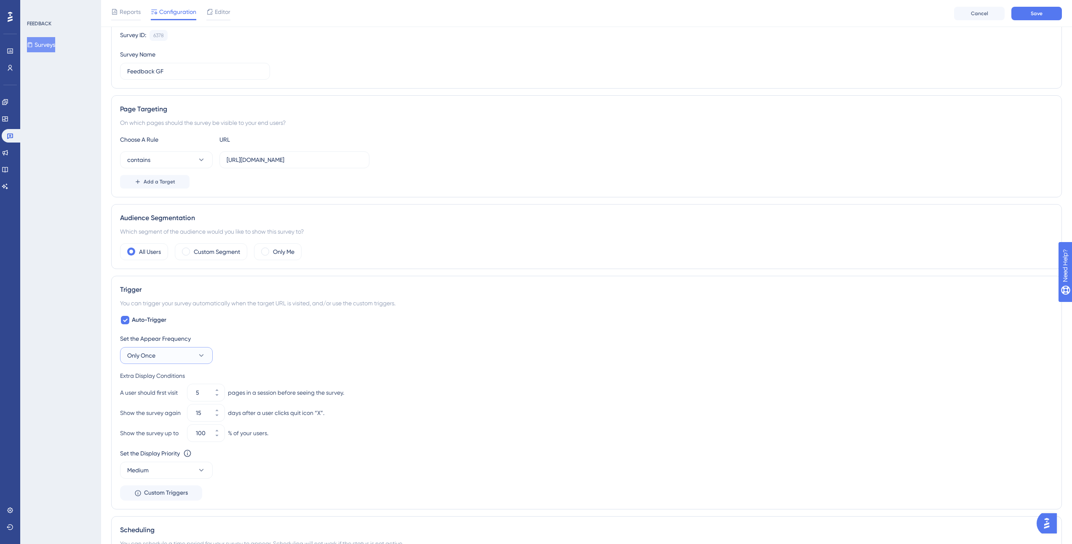
click at [202, 354] on icon at bounding box center [201, 355] width 8 height 8
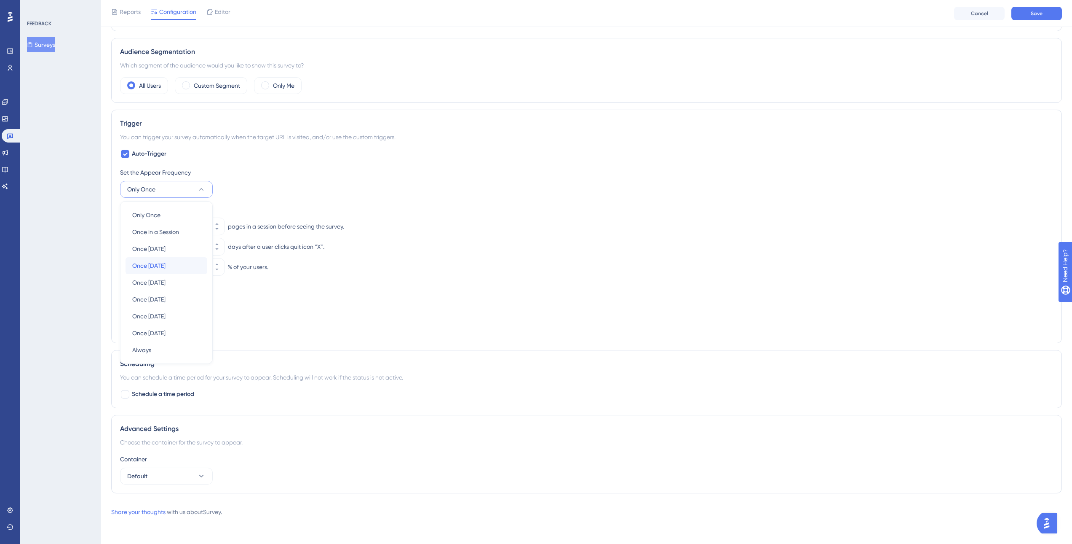
click at [194, 266] on div "Once [DATE] Once [DATE]" at bounding box center [166, 265] width 68 height 17
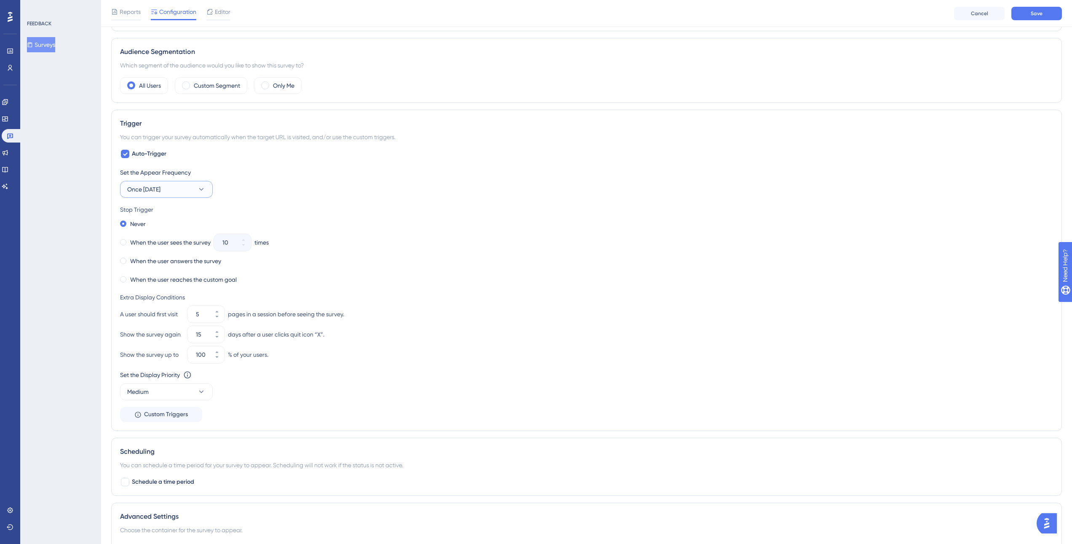
click at [203, 194] on button "Once [DATE]" at bounding box center [166, 189] width 93 height 17
click at [259, 198] on div "Set the Appear Frequency Once [DATE] Only Once Only Once Once in a Session Once…" at bounding box center [586, 294] width 933 height 254
click at [218, 319] on icon at bounding box center [216, 316] width 5 height 5
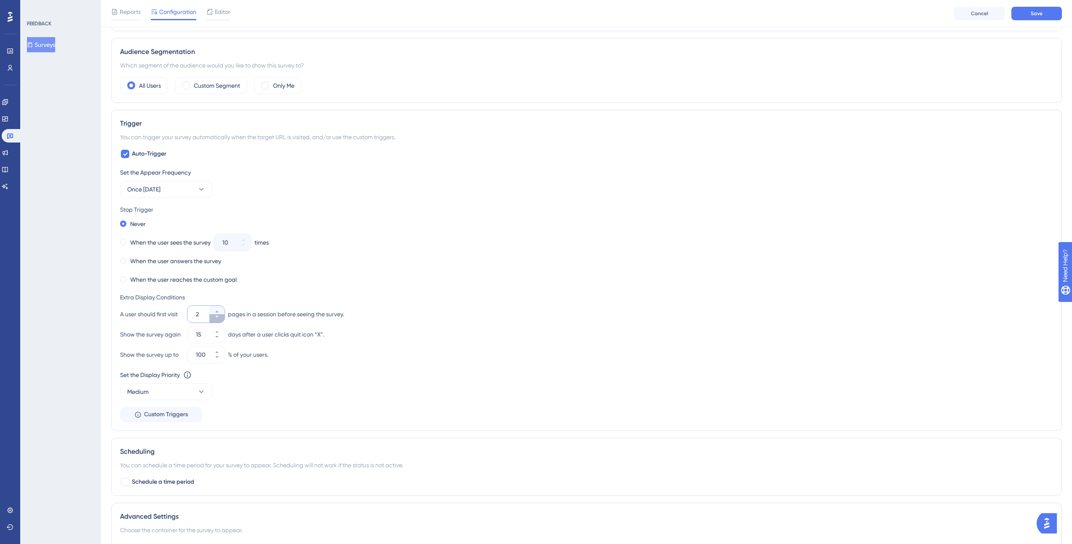
click at [218, 319] on icon at bounding box center [216, 316] width 5 height 5
type input "1"
click at [199, 334] on input "15" at bounding box center [202, 334] width 12 height 10
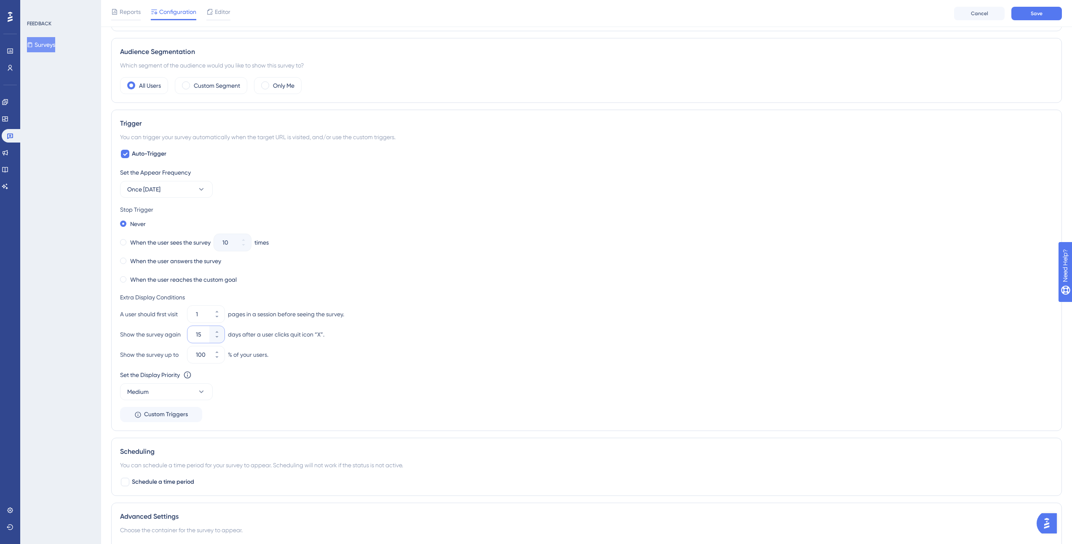
click at [199, 334] on input "15" at bounding box center [202, 334] width 12 height 10
click at [171, 187] on button "Once [DATE]" at bounding box center [166, 189] width 93 height 17
click at [348, 266] on div "When the user answers the survey" at bounding box center [586, 261] width 933 height 12
click at [218, 329] on icon at bounding box center [216, 331] width 5 height 5
click at [218, 329] on button "8" at bounding box center [216, 330] width 15 height 8
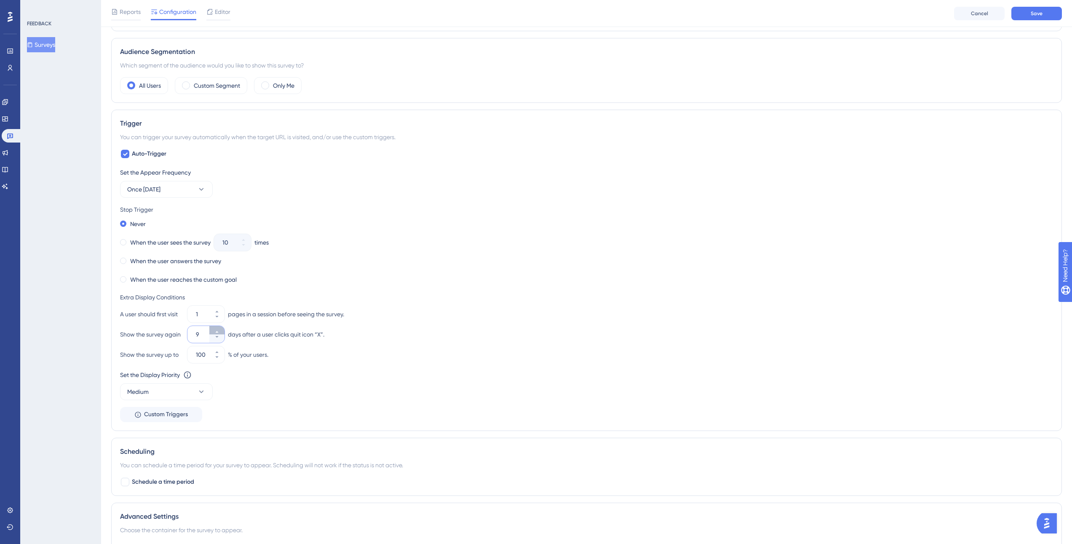
click at [218, 329] on button "9" at bounding box center [216, 330] width 15 height 8
click at [222, 337] on button "10" at bounding box center [216, 338] width 15 height 8
click at [222, 337] on button "9" at bounding box center [216, 338] width 15 height 8
click at [222, 337] on button "8" at bounding box center [216, 338] width 15 height 8
click at [222, 337] on button "7" at bounding box center [216, 338] width 15 height 8
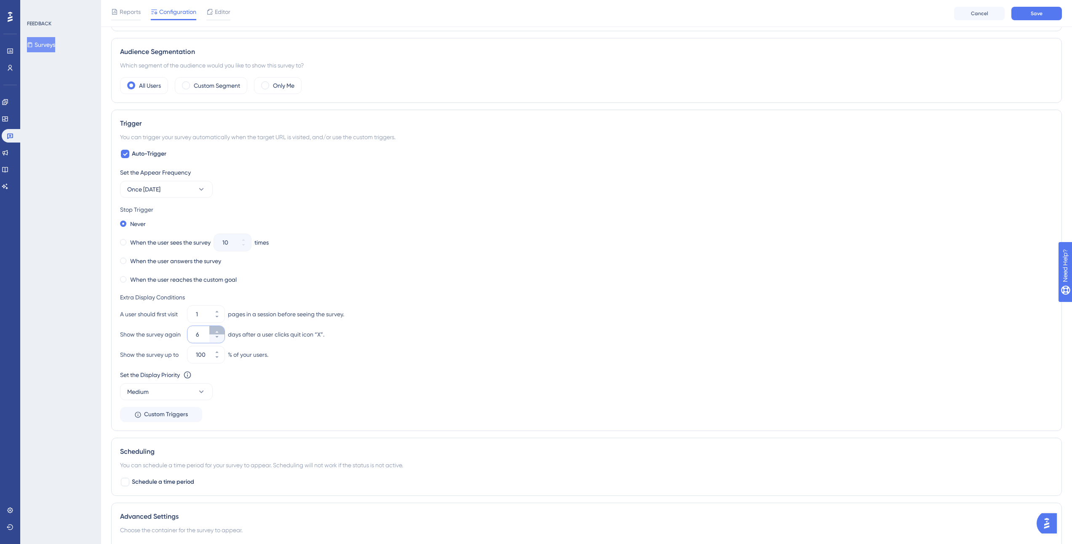
click at [218, 331] on icon at bounding box center [216, 331] width 5 height 5
click at [220, 332] on button "7" at bounding box center [216, 330] width 15 height 8
click at [220, 332] on button "8" at bounding box center [216, 330] width 15 height 8
click at [220, 332] on button "9" at bounding box center [216, 330] width 15 height 8
type input "10"
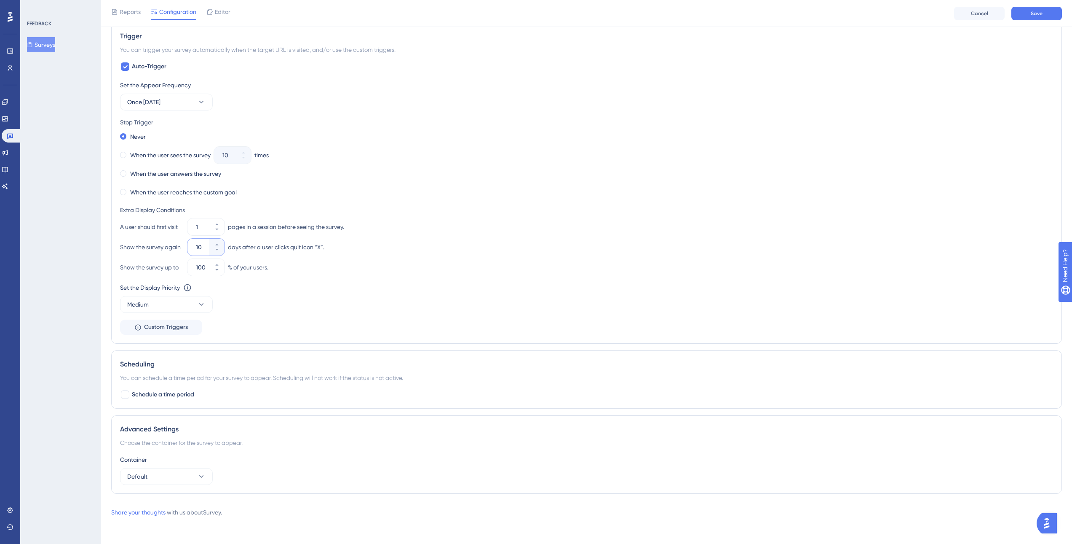
scroll to position [338, 0]
click at [189, 480] on button "Default" at bounding box center [166, 475] width 93 height 17
click at [239, 445] on div "Choose the container for the survey to appear." at bounding box center [586, 442] width 933 height 10
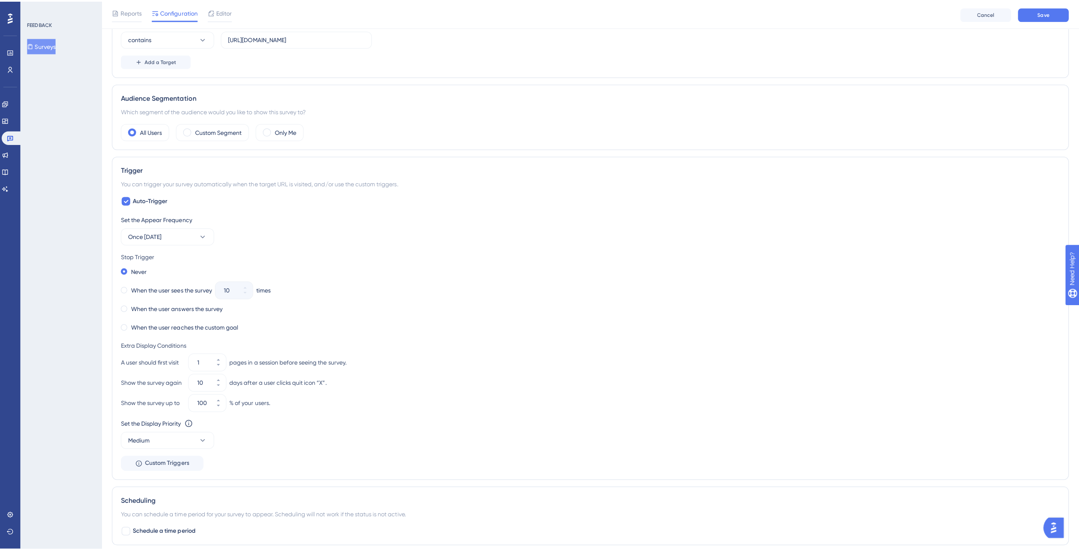
scroll to position [0, 0]
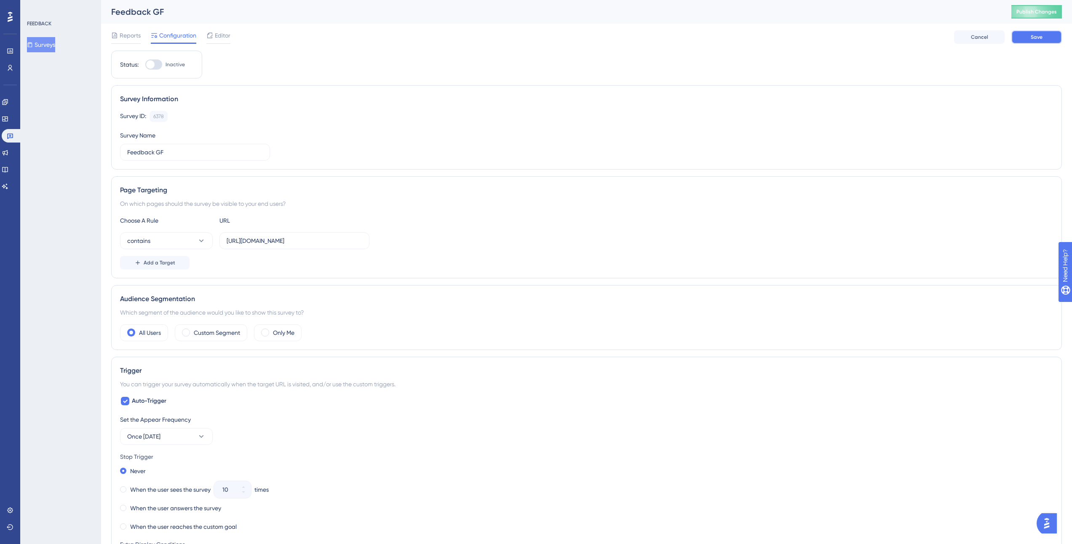
click at [1038, 35] on span "Save" at bounding box center [1037, 37] width 12 height 7
click at [216, 36] on span "Editor" at bounding box center [223, 35] width 16 height 10
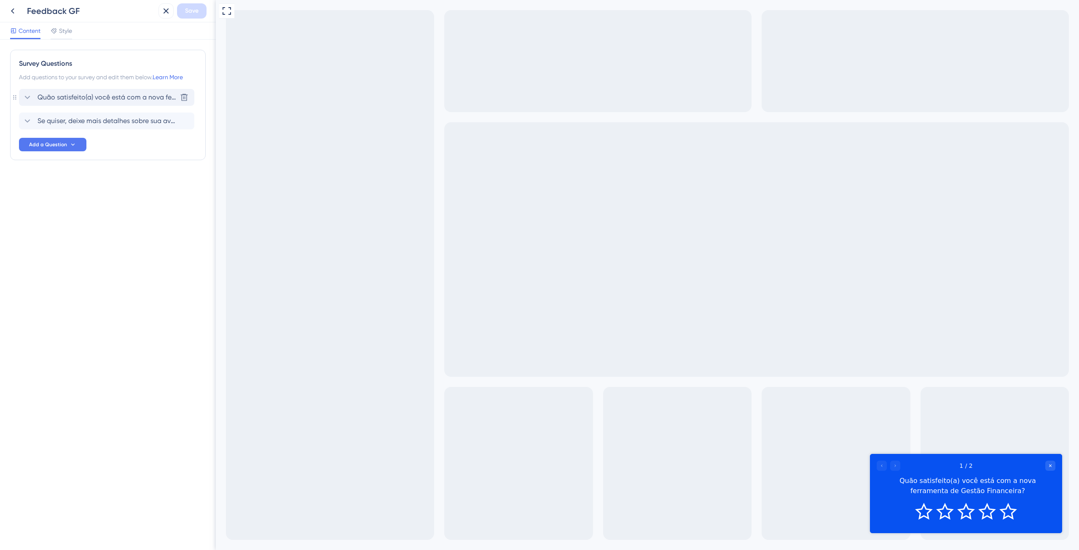
click at [64, 92] on div "Quão satisfeito(a) você está com a nova ferramenta de Gestão Financeira? [GEOGR…" at bounding box center [106, 97] width 175 height 17
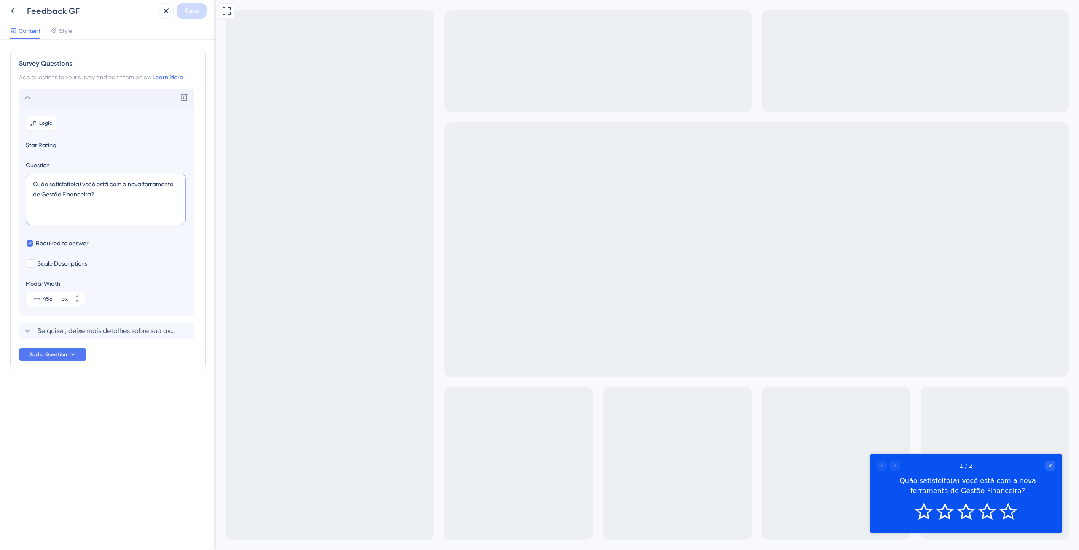
drag, startPoint x: 32, startPoint y: 185, endPoint x: 122, endPoint y: 187, distance: 89.8
click at [122, 187] on textarea "Quão satisfeito(a) você está com a nova ferramenta de Gestão Financeira?" at bounding box center [106, 199] width 160 height 51
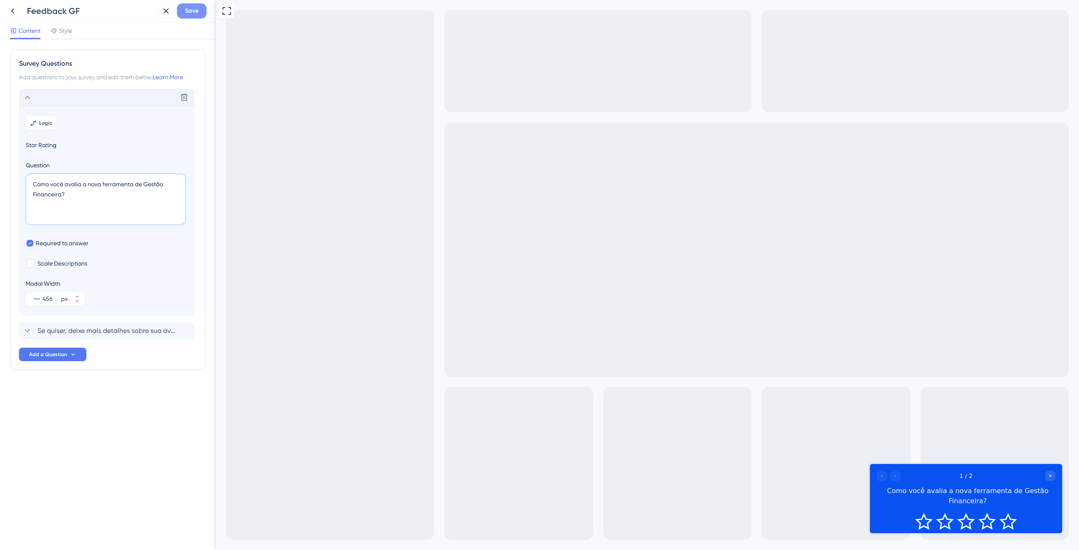
type textarea "Como você avalia a nova ferramenta de Gestão Financeira?"
click at [187, 10] on span "Save" at bounding box center [191, 11] width 13 height 10
click at [988, 514] on icon "Rate 4 star" at bounding box center [987, 521] width 18 height 17
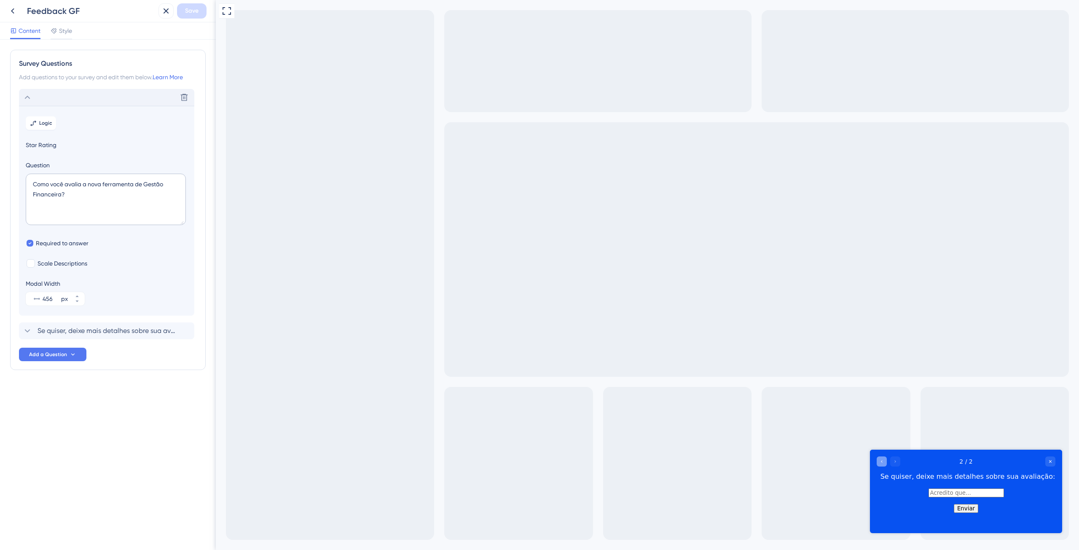
click at [879, 459] on icon "Go to Question 1" at bounding box center [881, 461] width 5 height 5
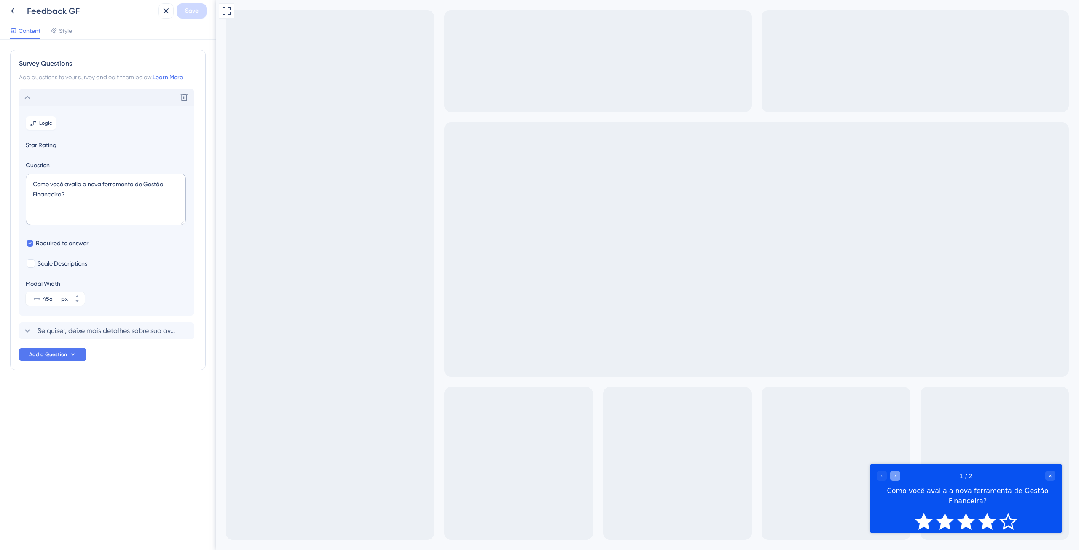
click at [894, 475] on icon "Go to Question 2" at bounding box center [894, 475] width 5 height 5
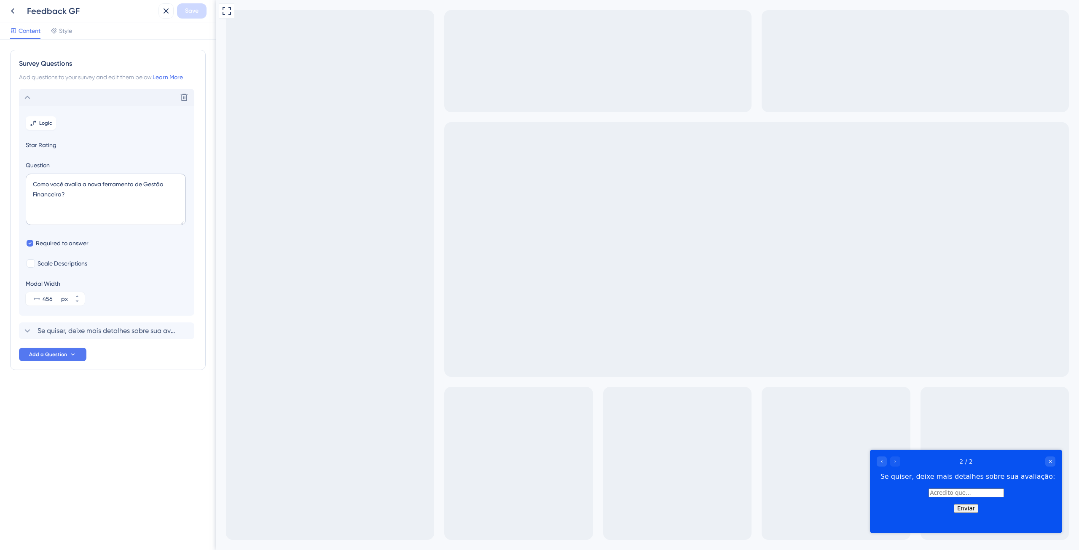
click at [960, 513] on button "Enviar" at bounding box center [965, 508] width 24 height 9
click at [928, 495] on input "text" at bounding box center [965, 492] width 75 height 9
type input "ef"
click at [974, 513] on button "Enviar" at bounding box center [965, 508] width 24 height 9
drag, startPoint x: 917, startPoint y: 493, endPoint x: 830, endPoint y: 489, distance: 87.3
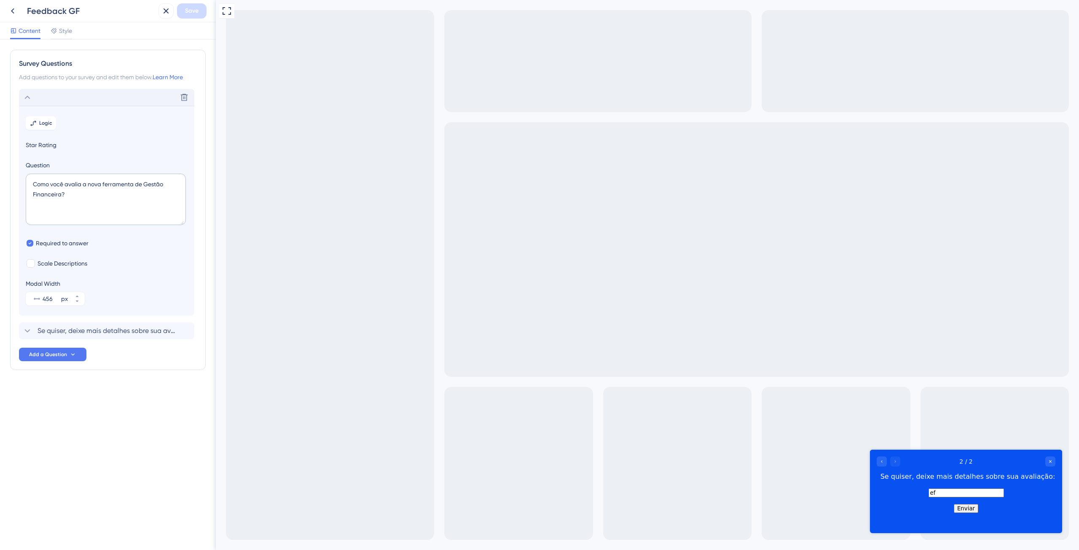
click at [870, 489] on html "2 / 2 Se quiser, deixe mais detalhes sobre sua avaliação: ef Enviar" at bounding box center [966, 484] width 192 height 68
click at [68, 32] on span "Style" at bounding box center [65, 31] width 13 height 10
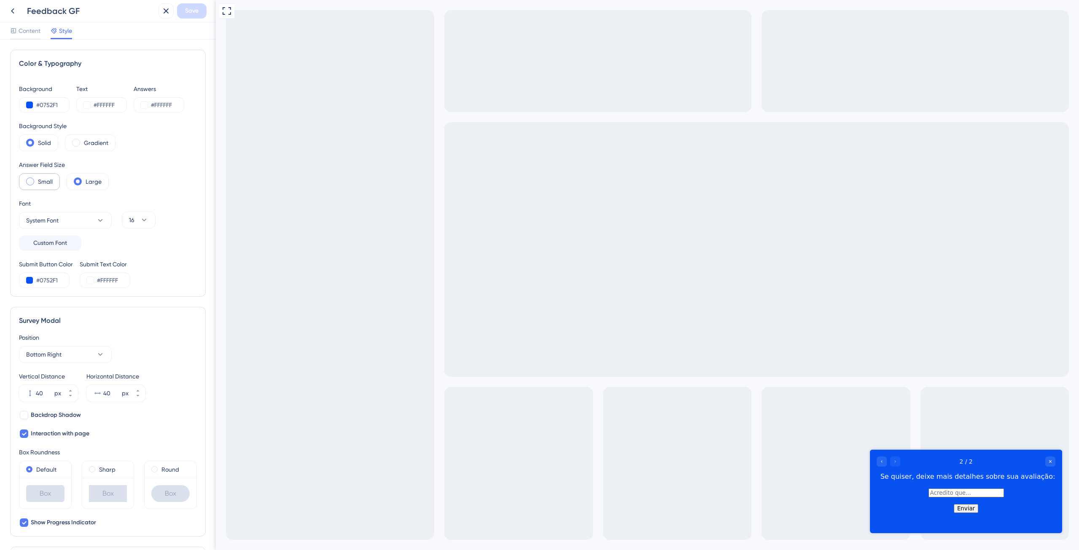
click at [47, 182] on label "Small" at bounding box center [45, 182] width 15 height 10
click at [67, 182] on div "Large" at bounding box center [88, 181] width 42 height 17
click at [11, 11] on icon at bounding box center [13, 11] width 10 height 10
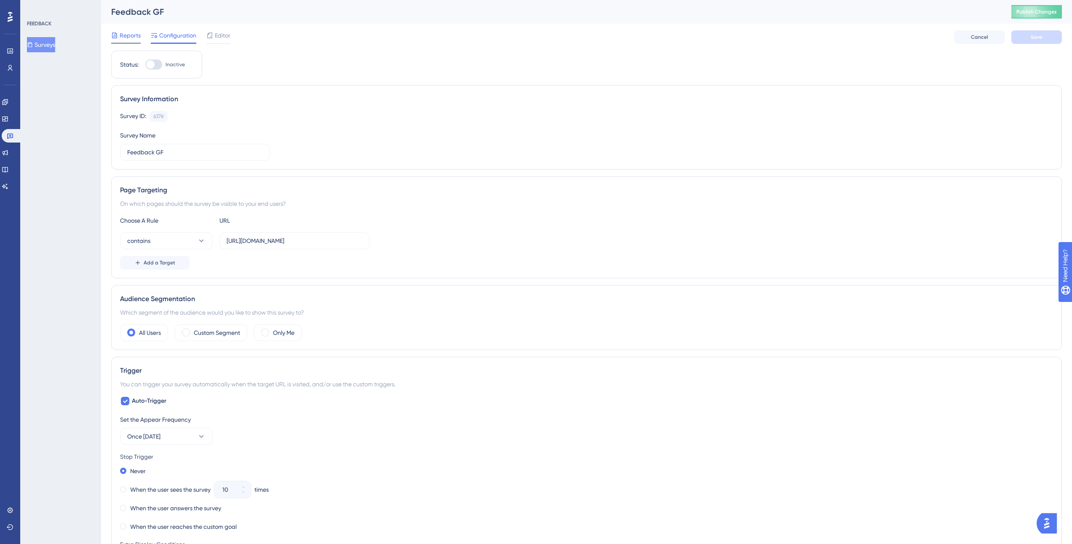
click at [131, 37] on span "Reports" at bounding box center [130, 35] width 21 height 10
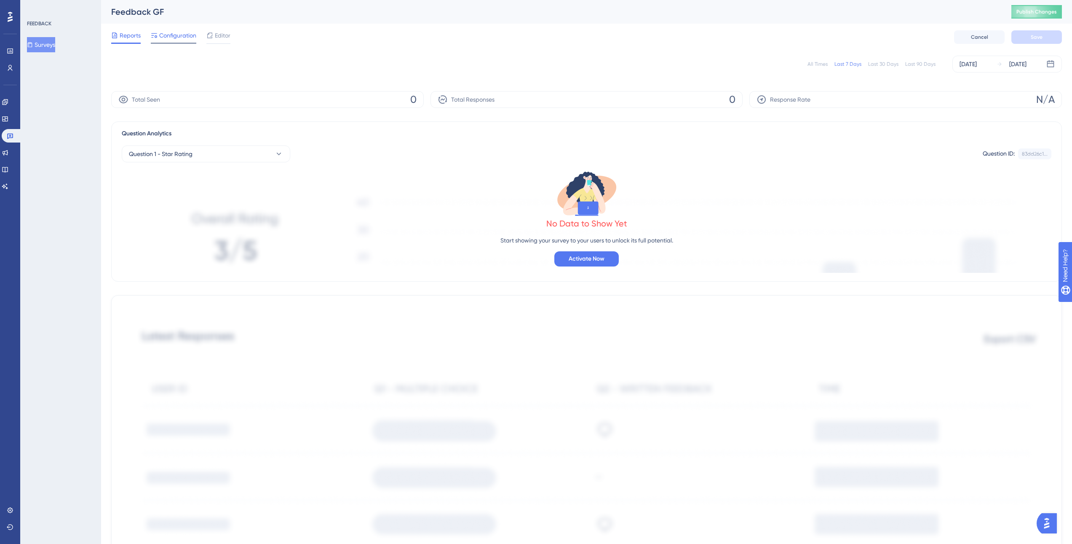
click at [163, 38] on span "Configuration" at bounding box center [177, 35] width 37 height 10
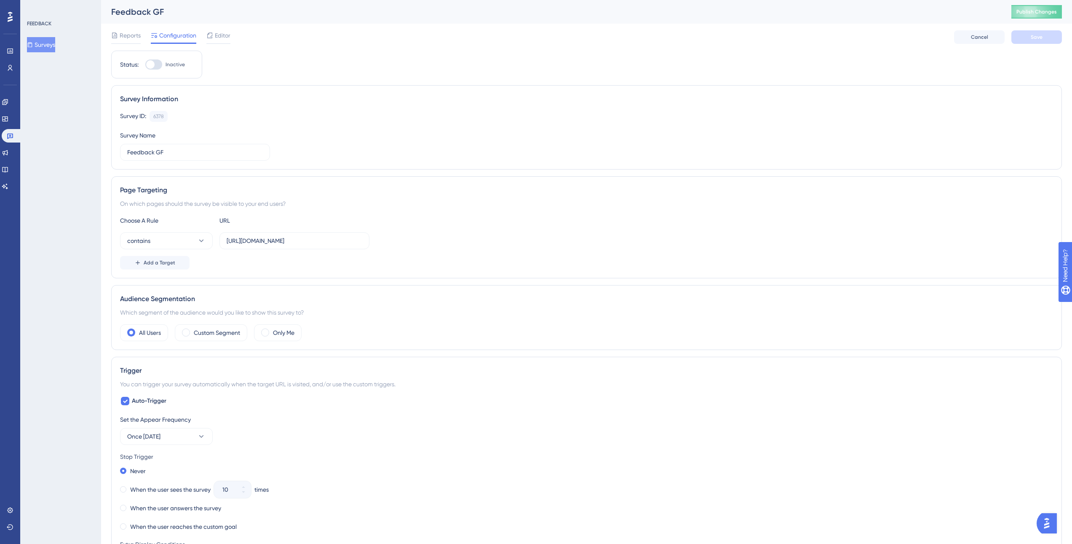
click at [216, 33] on span "Editor" at bounding box center [223, 35] width 16 height 10
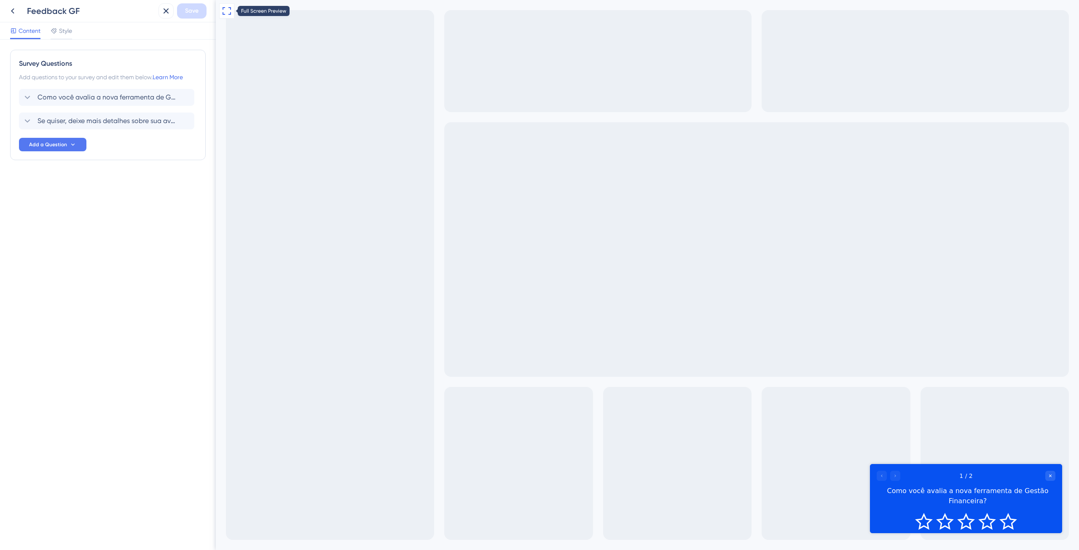
click at [226, 11] on icon at bounding box center [227, 11] width 10 height 10
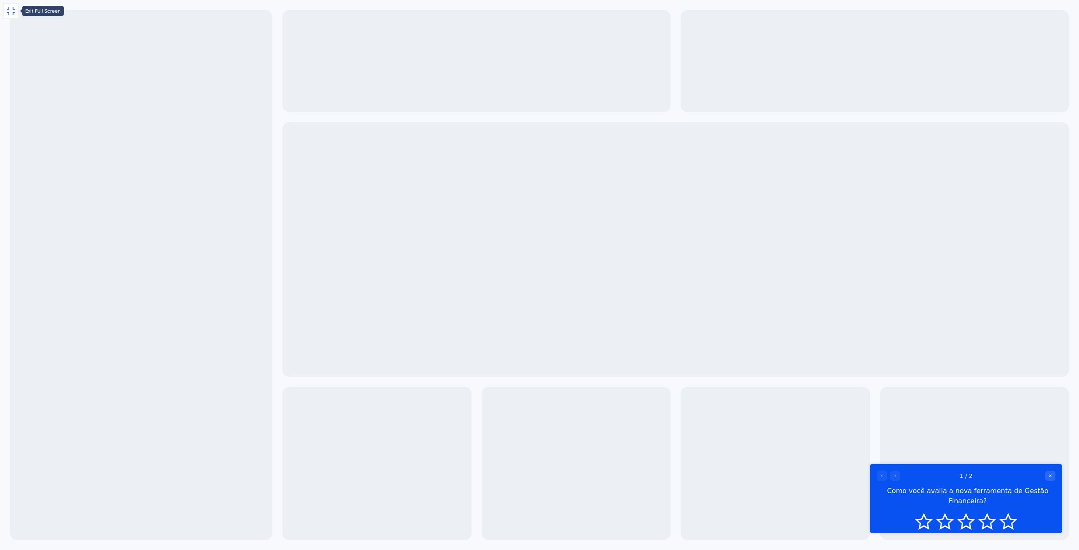
click at [8, 9] on icon at bounding box center [11, 11] width 8 height 8
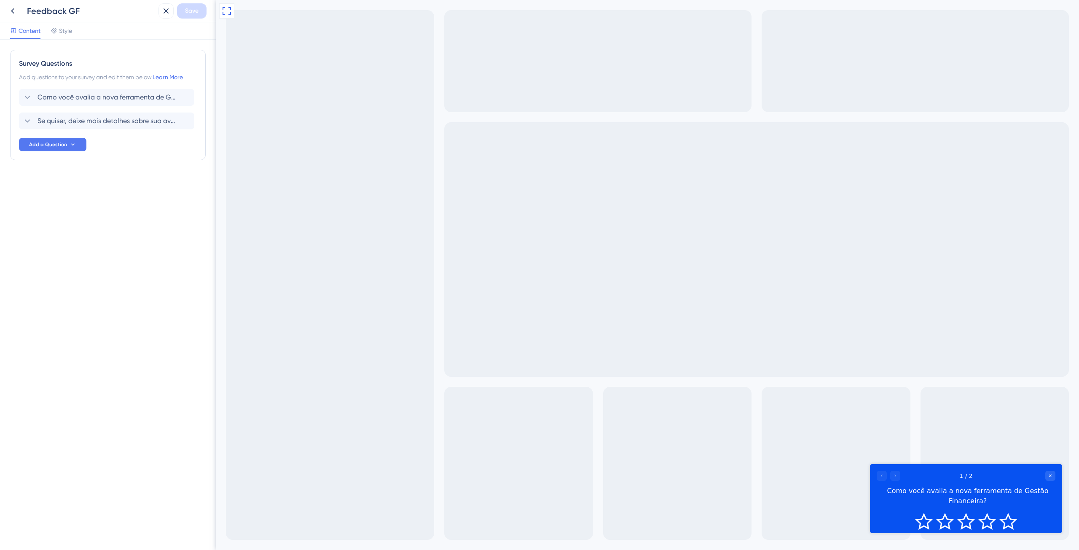
click at [298, 91] on div "Full Screen Preview" at bounding box center [647, 275] width 863 height 550
click at [70, 36] on div "Style" at bounding box center [61, 32] width 21 height 13
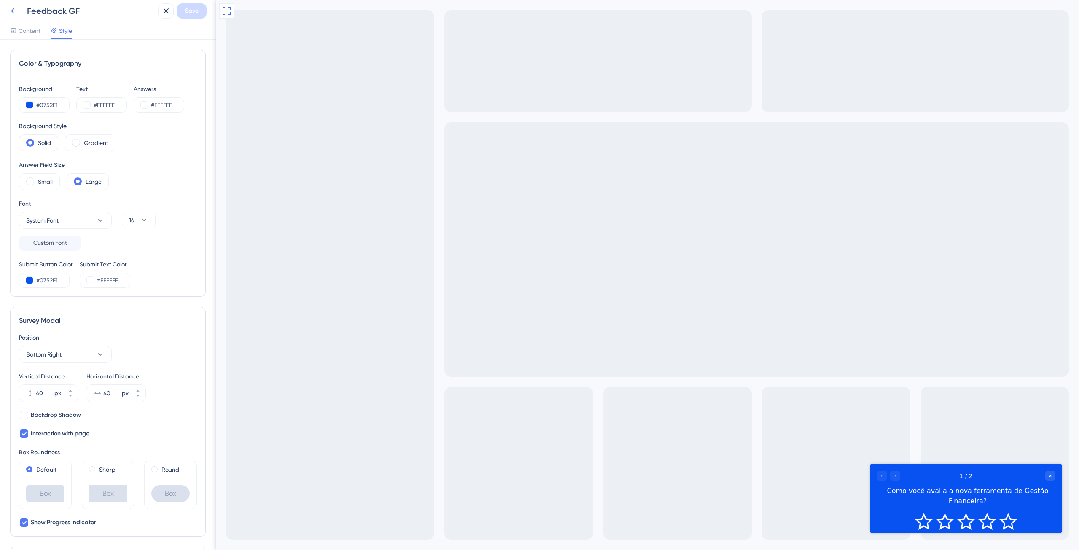
click at [15, 13] on icon at bounding box center [13, 11] width 10 height 10
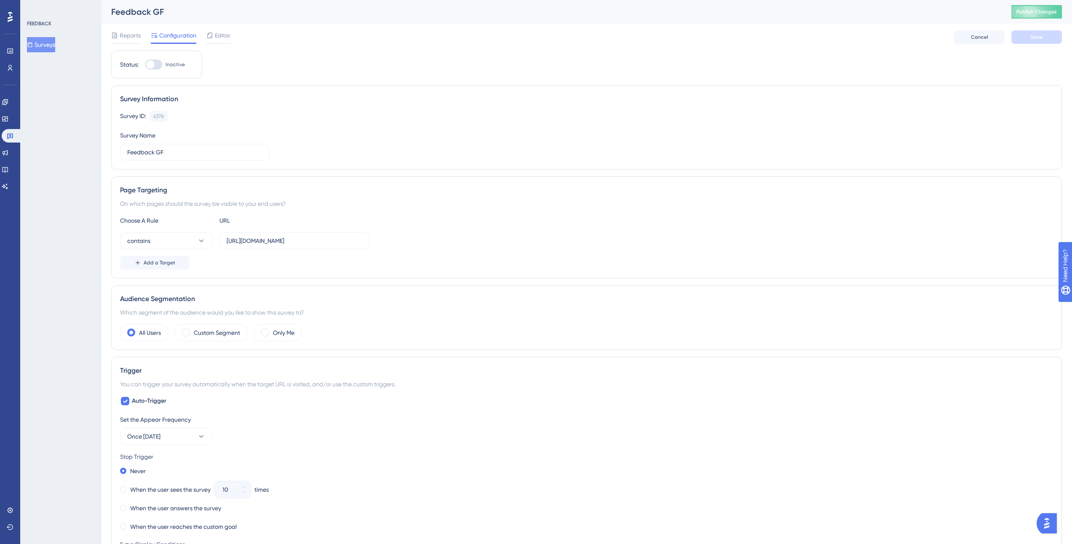
click at [209, 40] on div at bounding box center [209, 35] width 7 height 10
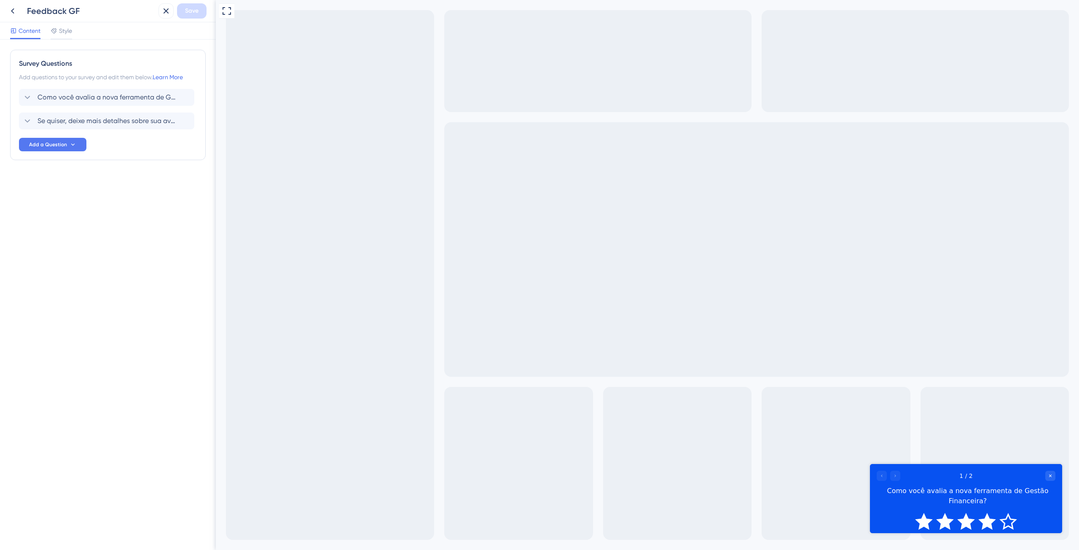
click at [994, 513] on icon "Rate 4 star" at bounding box center [987, 521] width 18 height 17
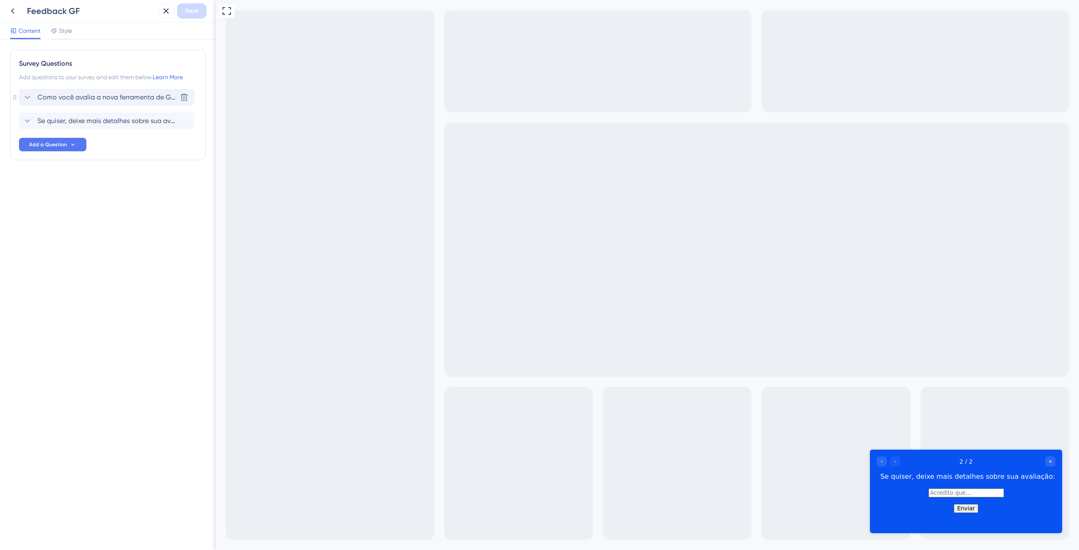
click at [138, 94] on span "Como você avalia a nova ferramenta de Gestão Financeira?" at bounding box center [106, 97] width 139 height 10
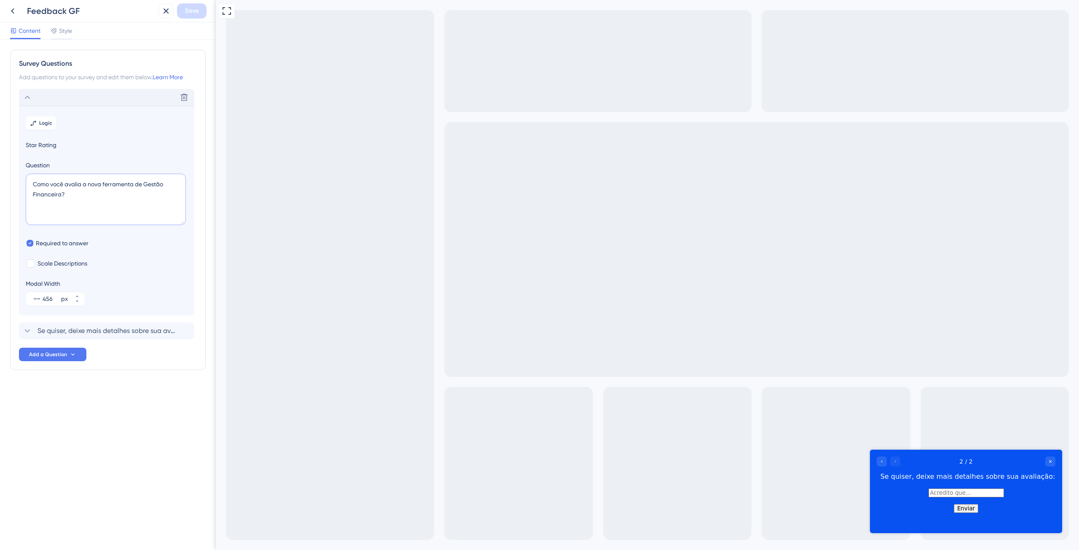
click at [149, 184] on textarea "Como você avalia a nova ferramenta de Gestão Financeira?" at bounding box center [106, 199] width 160 height 51
click at [35, 194] on textarea "Como você avalia a nova ferramenta de gestão Financeira?" at bounding box center [106, 199] width 160 height 51
type textarea "Como você avalia a nova ferramenta de gestão financeira?"
click at [188, 10] on span "Save" at bounding box center [191, 11] width 13 height 10
drag, startPoint x: 85, startPoint y: 185, endPoint x: 131, endPoint y: 181, distance: 46.5
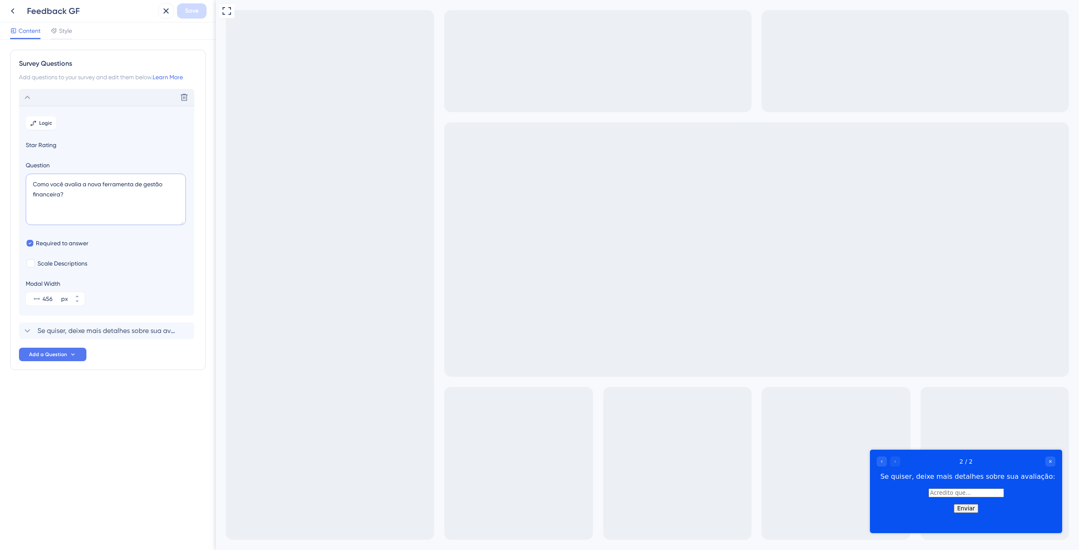
click at [131, 181] on textarea "Como você avalia a nova ferramenta de gestão financeira?" at bounding box center [106, 199] width 160 height 51
click at [166, 407] on div "Survey Questions Add questions to your survey and edit them below. Learn More D…" at bounding box center [108, 295] width 216 height 510
click at [16, 13] on icon at bounding box center [13, 11] width 10 height 10
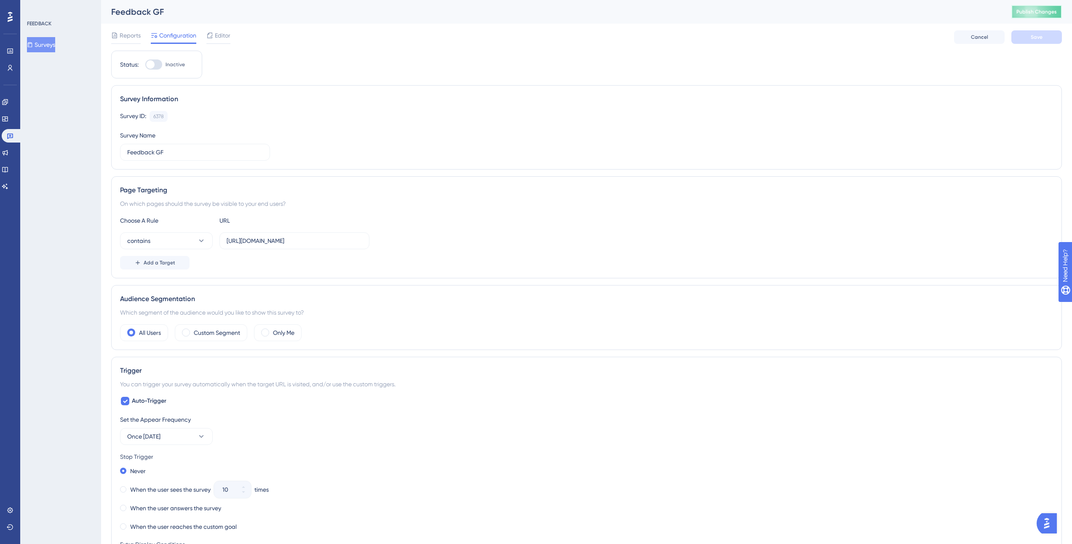
click at [1039, 14] on span "Publish Changes" at bounding box center [1037, 11] width 40 height 7
click at [41, 47] on button "Surveys" at bounding box center [41, 44] width 28 height 15
